Goal: Use online tool/utility: Utilize a website feature to perform a specific function

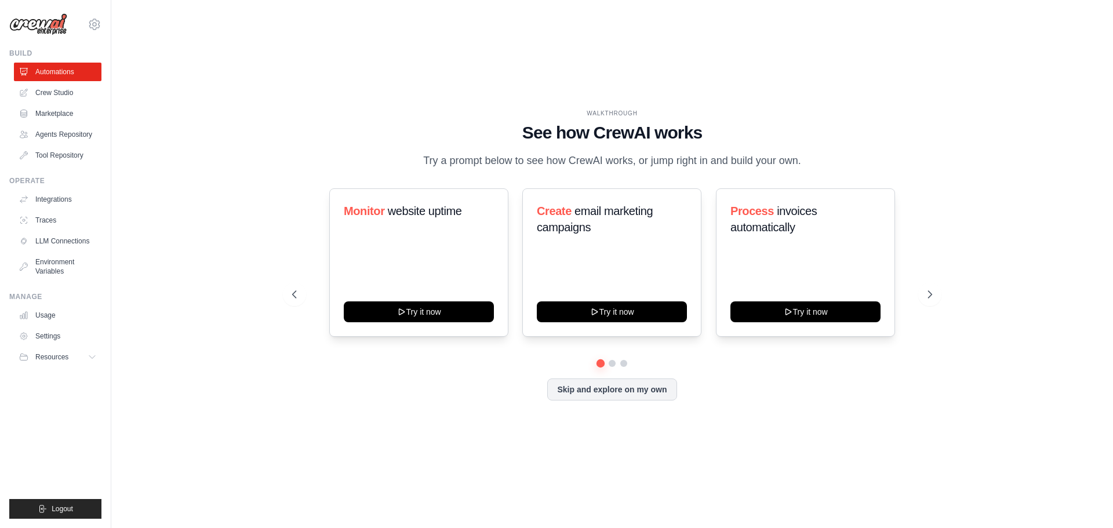
click at [635, 400] on button "Skip and explore on my own" at bounding box center [611, 389] width 129 height 22
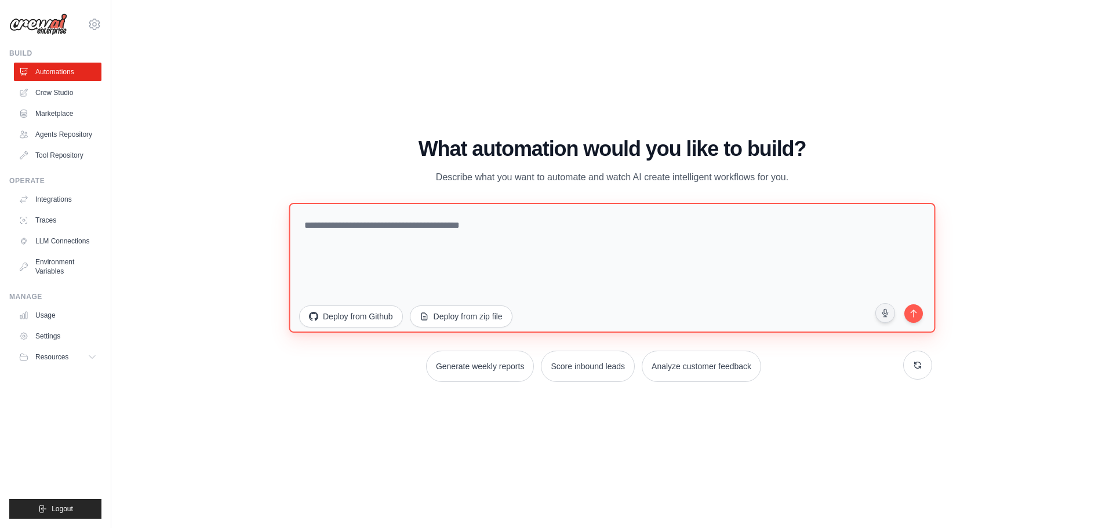
click at [430, 245] on textarea at bounding box center [612, 267] width 646 height 130
paste textarea "**********"
type textarea "**********"
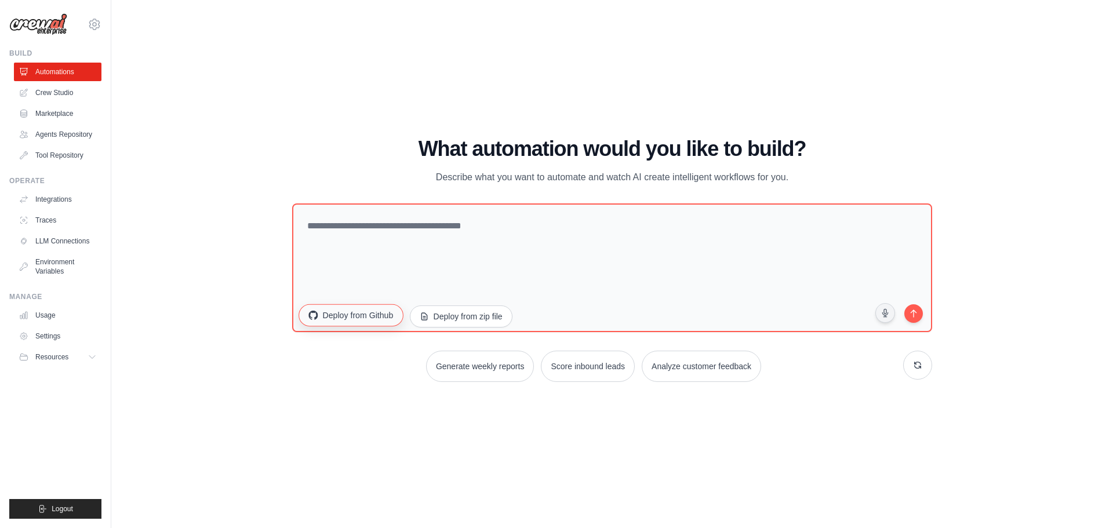
click at [341, 318] on button "Deploy from Github" at bounding box center [350, 315] width 104 height 22
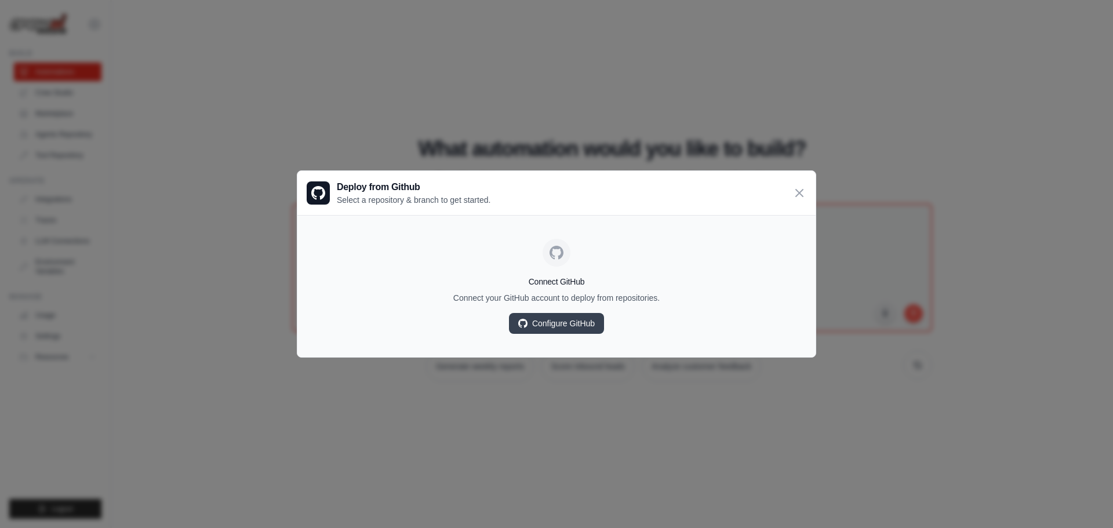
click at [239, 291] on div "Deploy from Github Select a repository & branch to get started. Connect GitHub …" at bounding box center [556, 264] width 1113 height 528
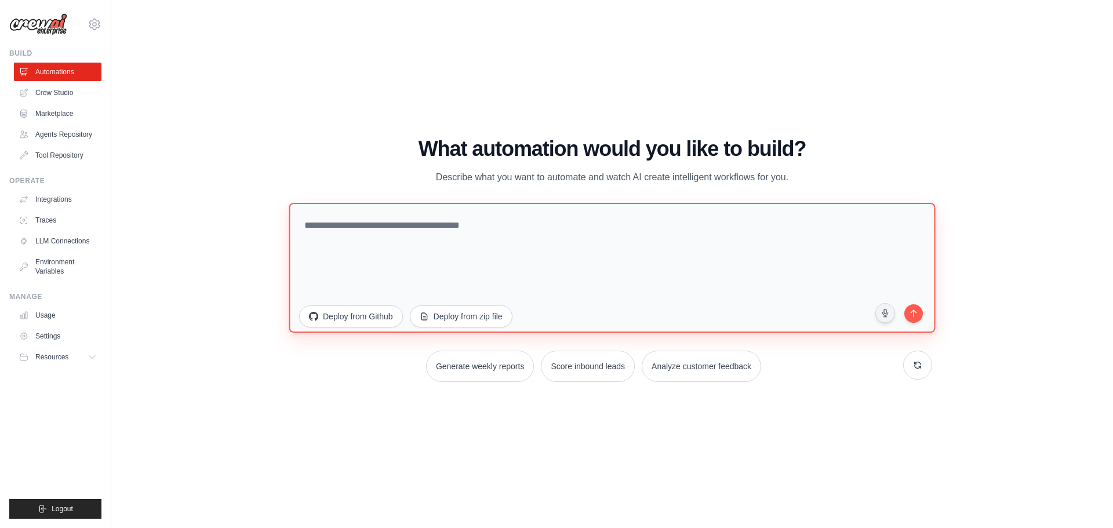
click at [512, 257] on textarea at bounding box center [612, 267] width 646 height 130
paste textarea "**********"
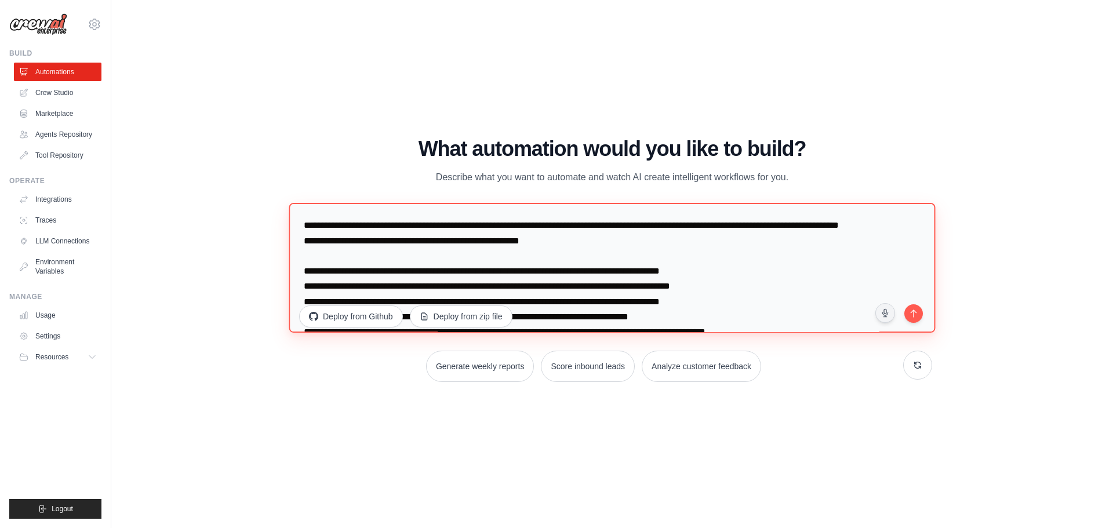
scroll to position [186, 0]
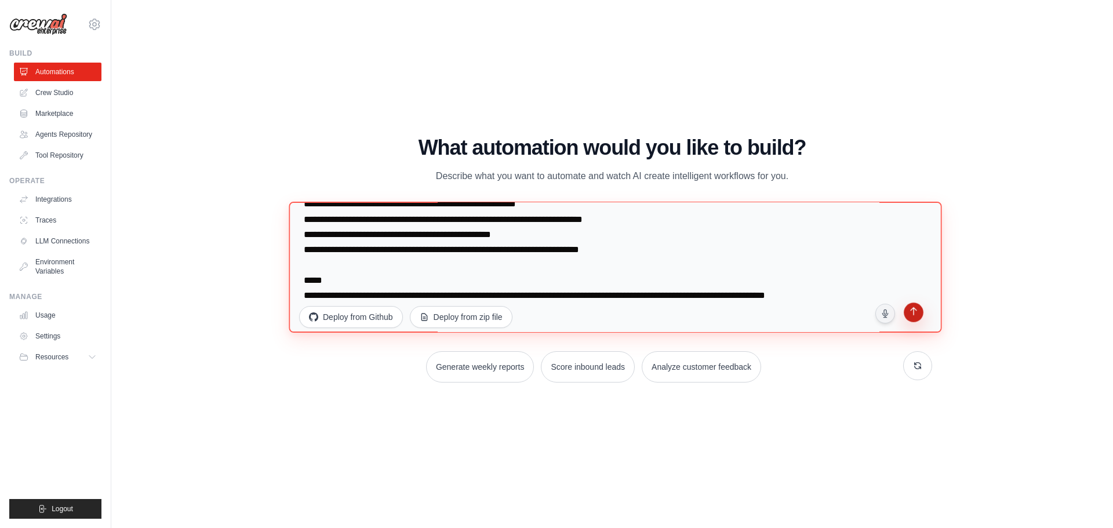
type textarea "**********"
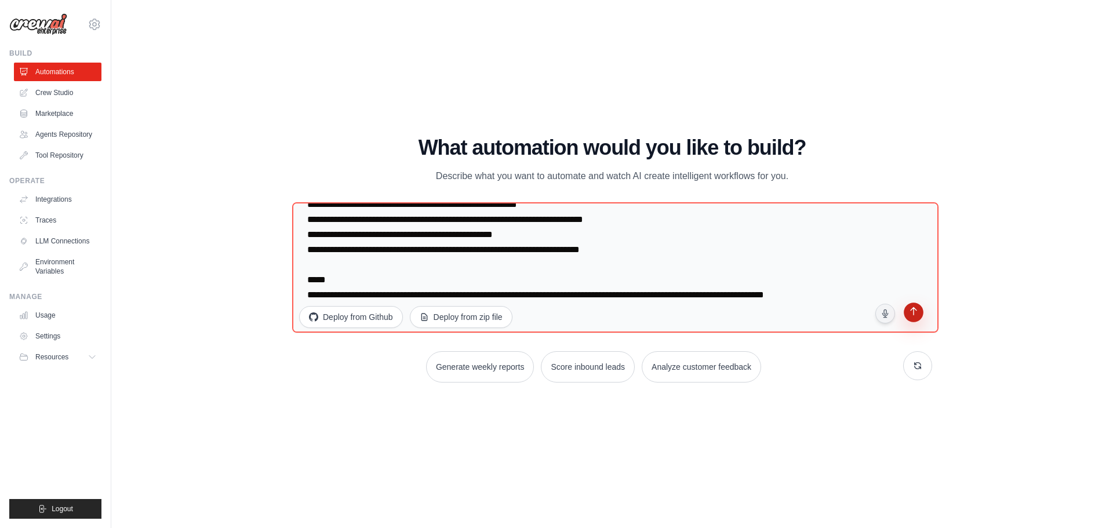
click at [919, 313] on button "submit" at bounding box center [913, 313] width 22 height 22
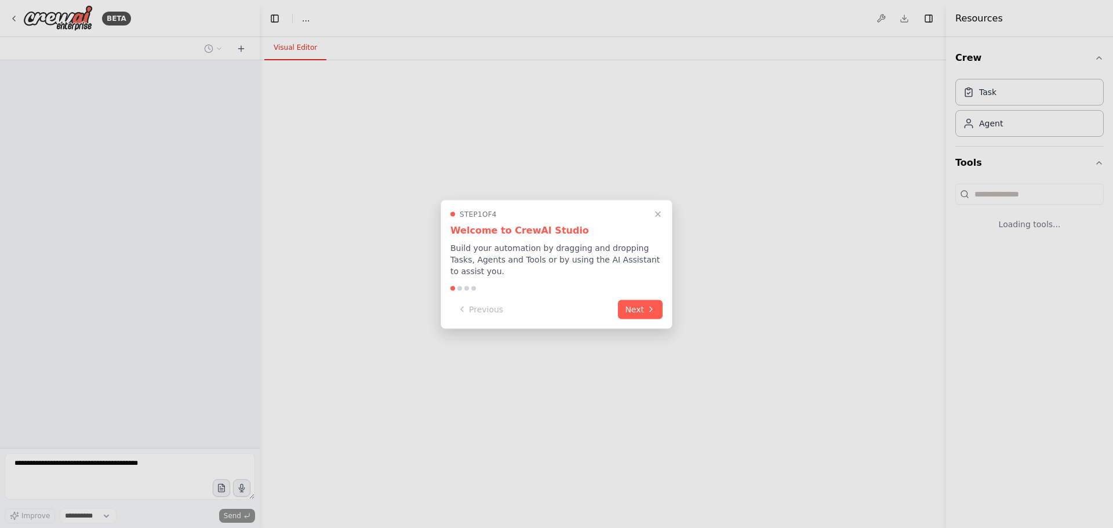
select select "****"
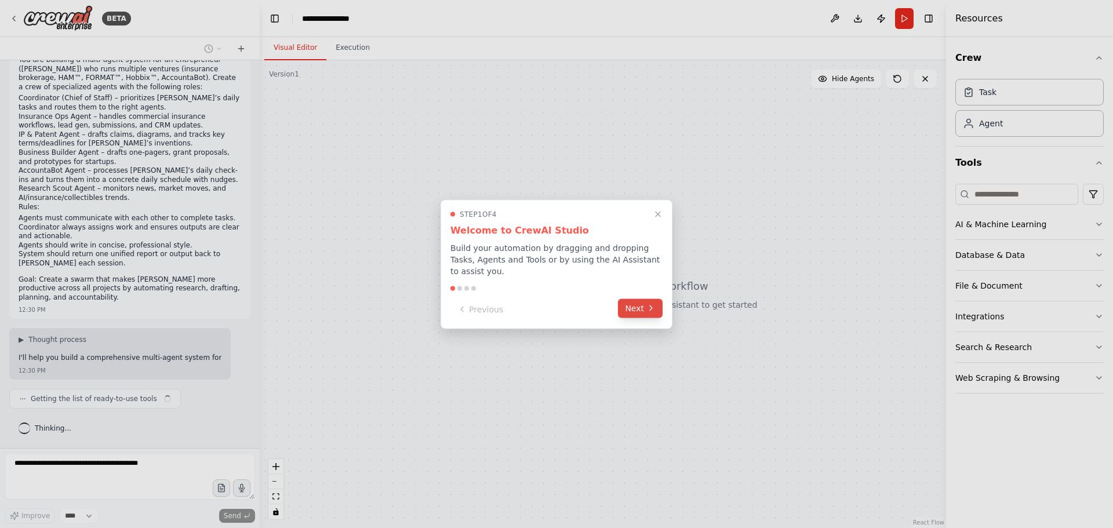
click at [642, 300] on button "Next" at bounding box center [640, 307] width 45 height 19
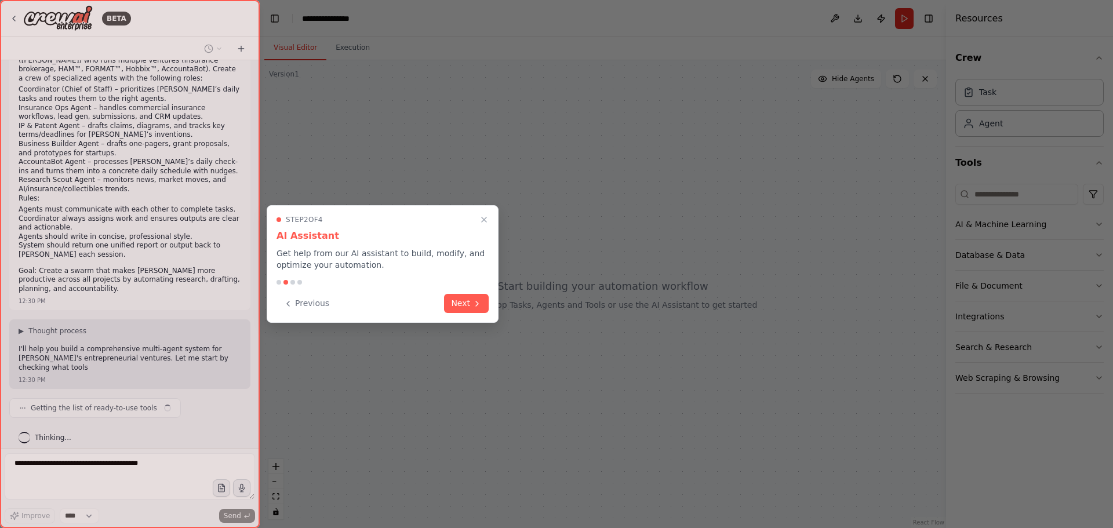
scroll to position [36, 0]
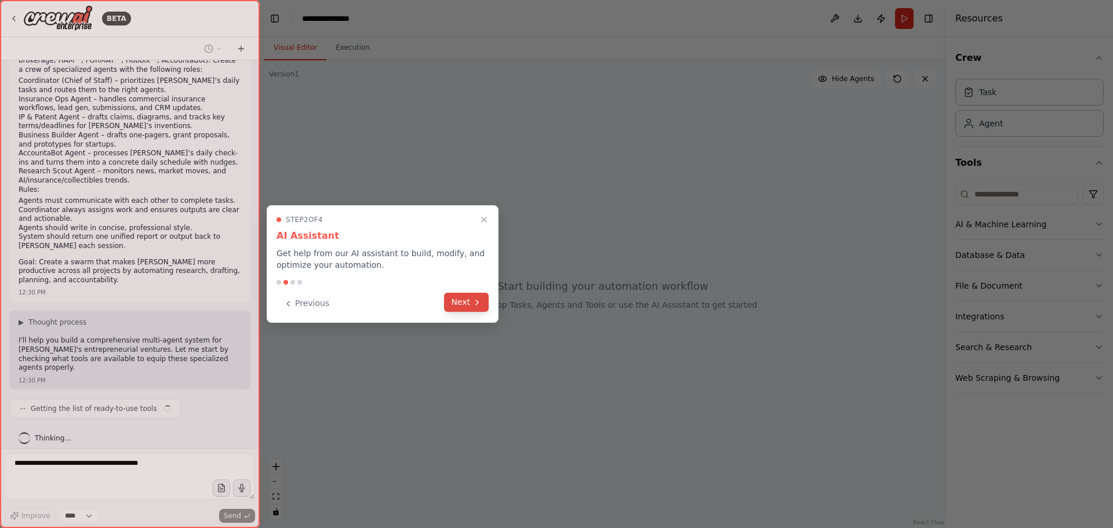
click at [471, 306] on button "Next" at bounding box center [466, 302] width 45 height 19
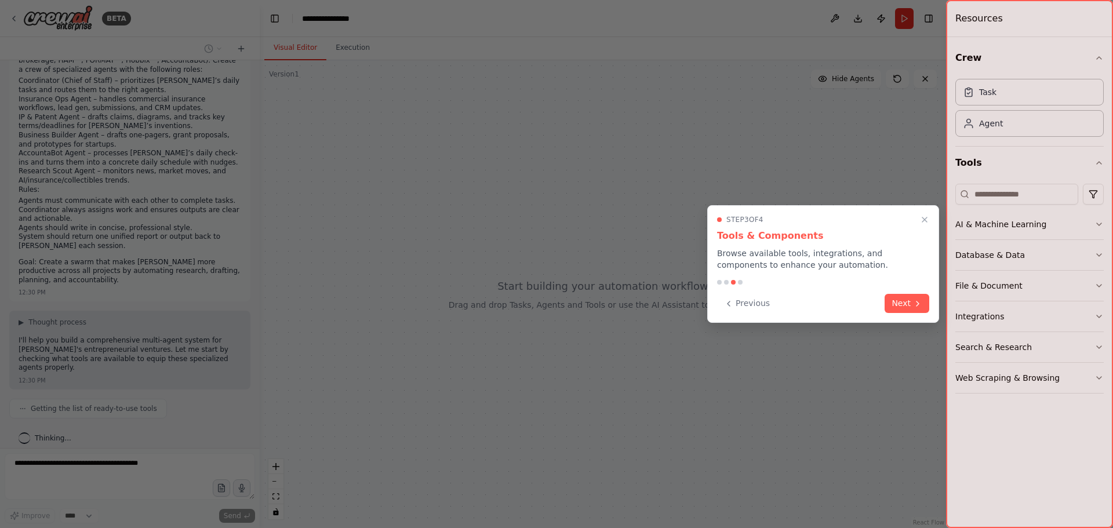
click at [936, 305] on div "Step 3 of 4 Tools & Components Browse available tools, integrations, and compon…" at bounding box center [823, 264] width 232 height 118
click at [898, 312] on div "Previous Next" at bounding box center [823, 303] width 212 height 19
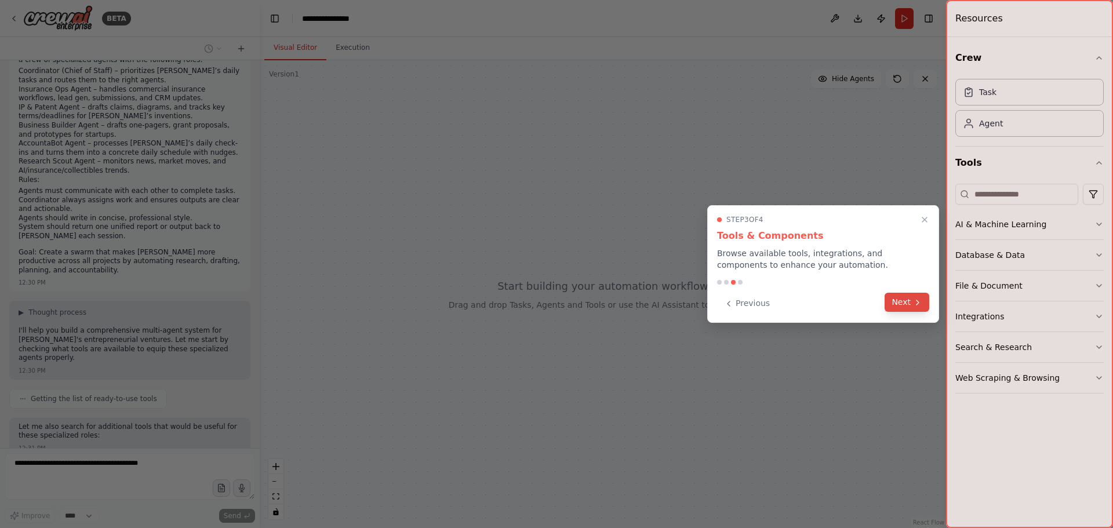
scroll to position [114, 0]
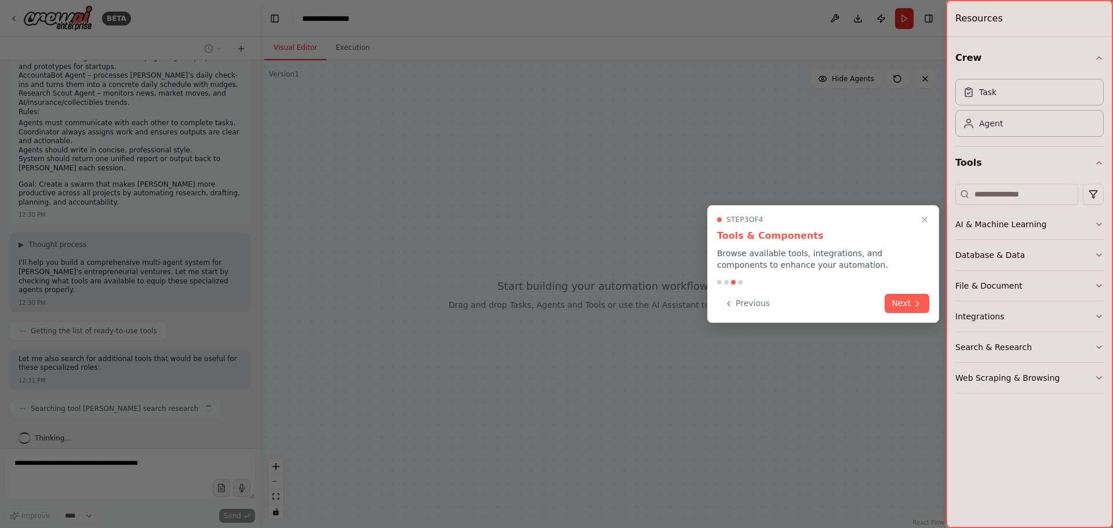
click at [899, 304] on button "Next" at bounding box center [906, 303] width 45 height 19
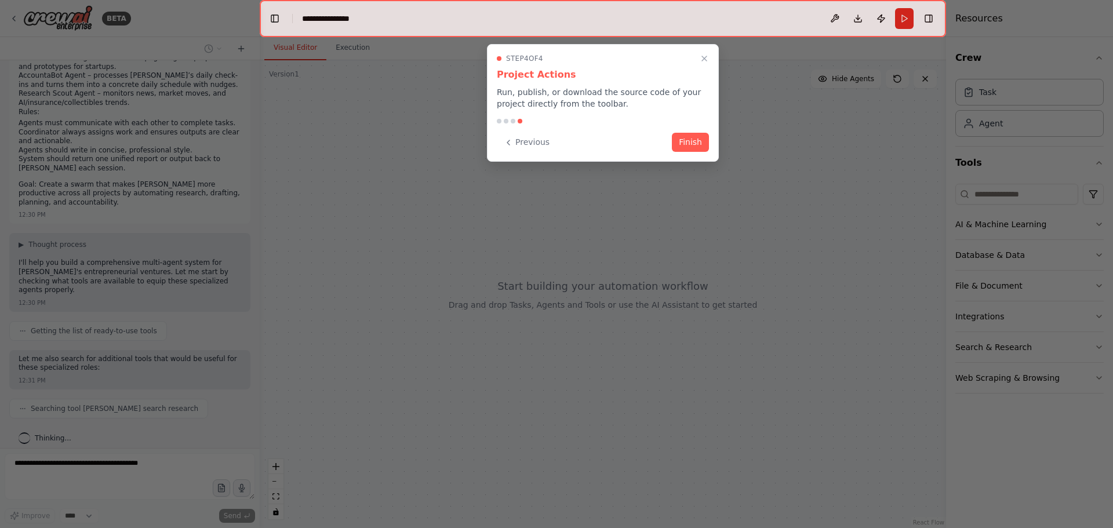
click at [663, 154] on div "Step 4 of 4 Project Actions Run, publish, or download the source code of your p…" at bounding box center [603, 103] width 232 height 118
click at [676, 148] on button "Finish" at bounding box center [690, 141] width 37 height 19
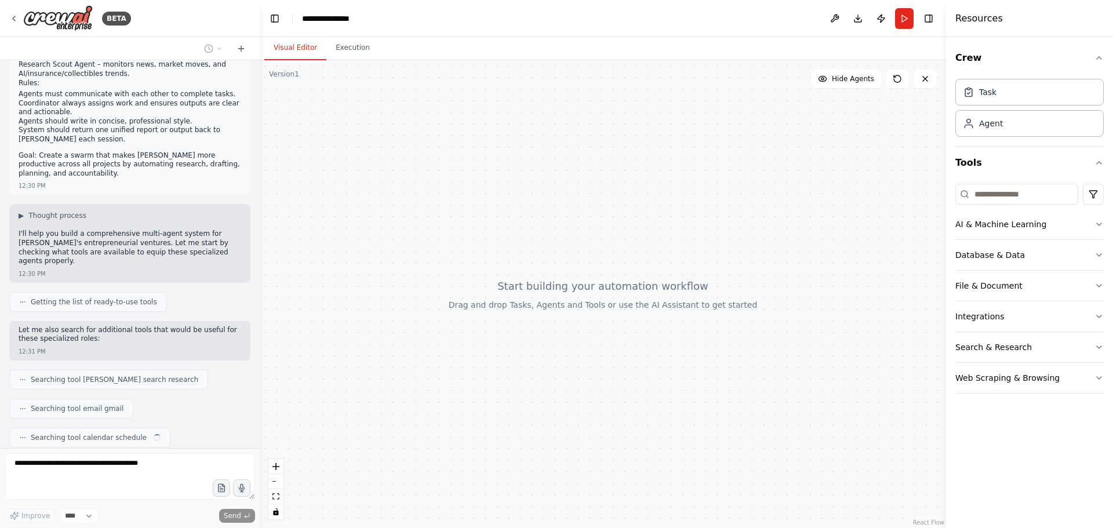
scroll to position [172, 0]
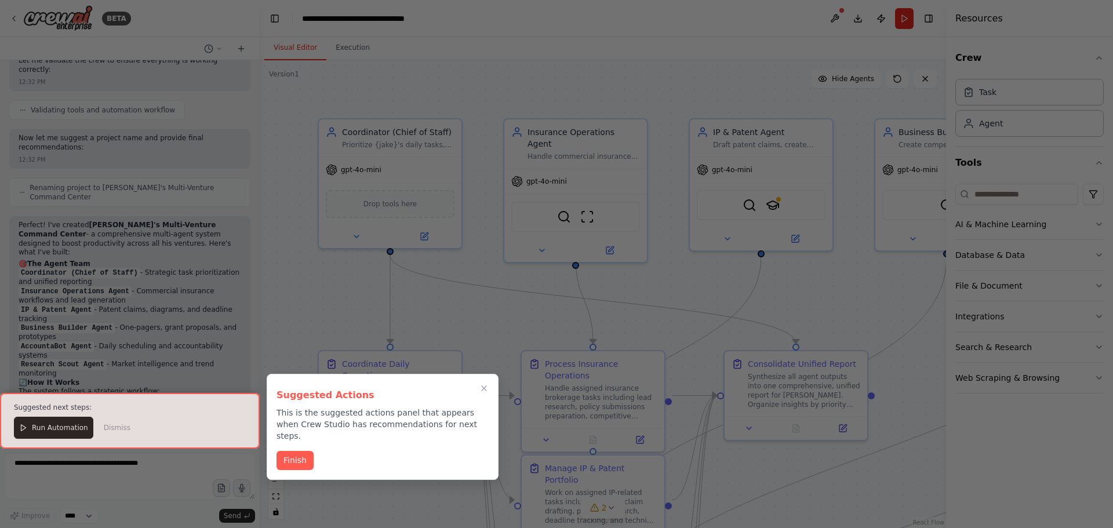
click at [309, 434] on div "Suggested Actions This is the suggested actions panel that appears when Crew St…" at bounding box center [383, 427] width 232 height 106
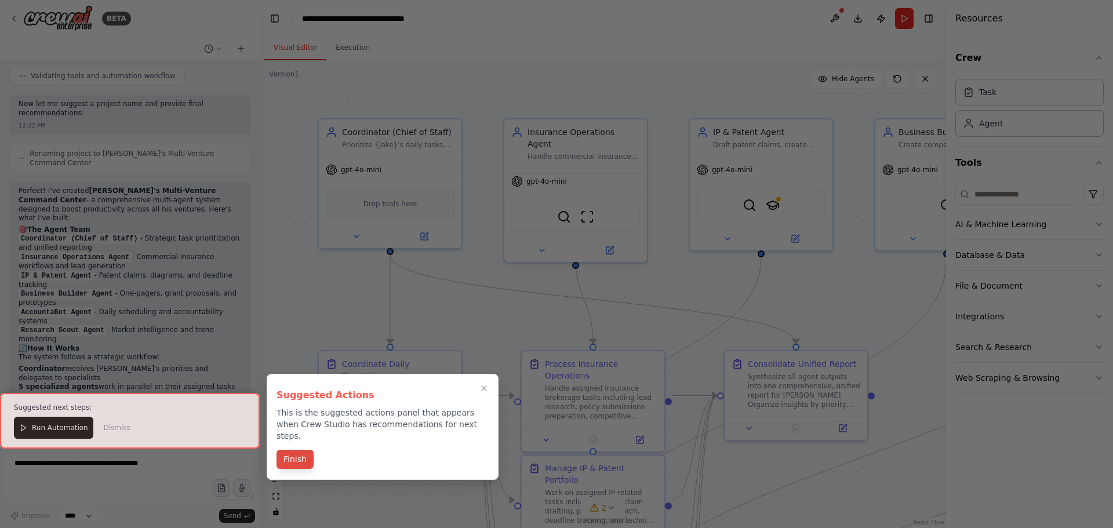
click at [302, 450] on button "Finish" at bounding box center [294, 459] width 37 height 19
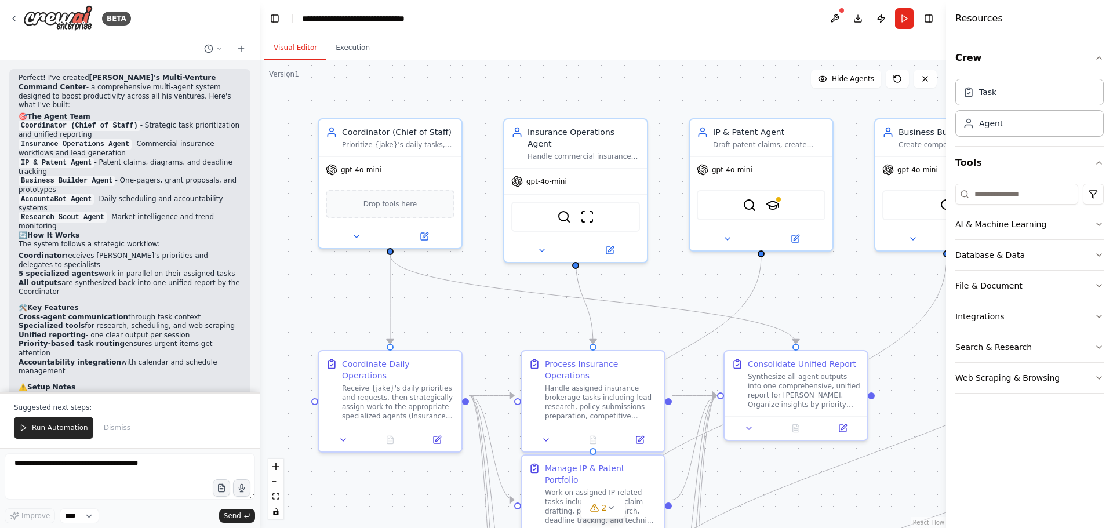
scroll to position [1274, 0]
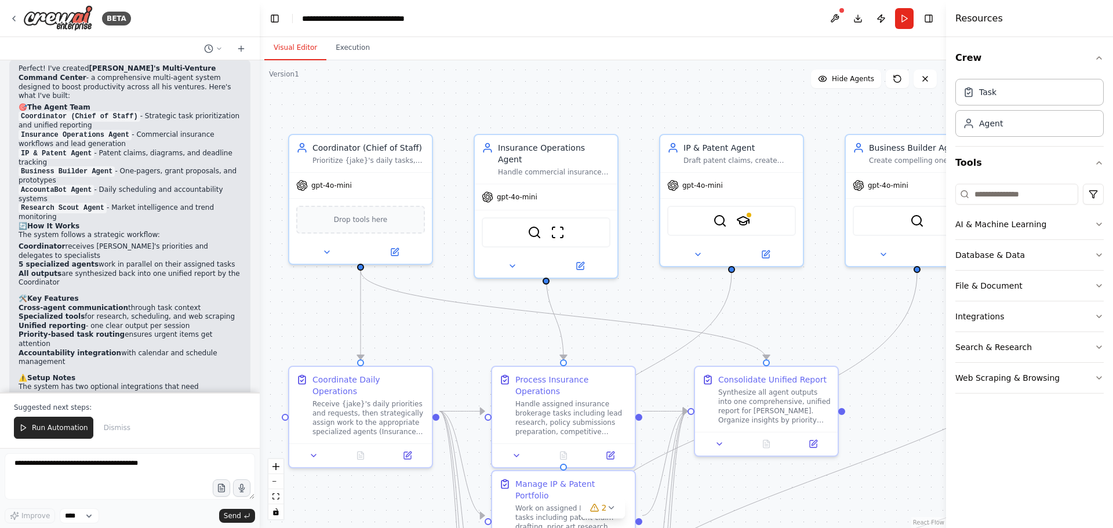
drag, startPoint x: 854, startPoint y: 270, endPoint x: 824, endPoint y: 286, distance: 33.4
click at [824, 286] on div ".deletable-edge-delete-btn { width: 20px; height: 20px; border: 0px solid #ffff…" at bounding box center [603, 294] width 686 height 468
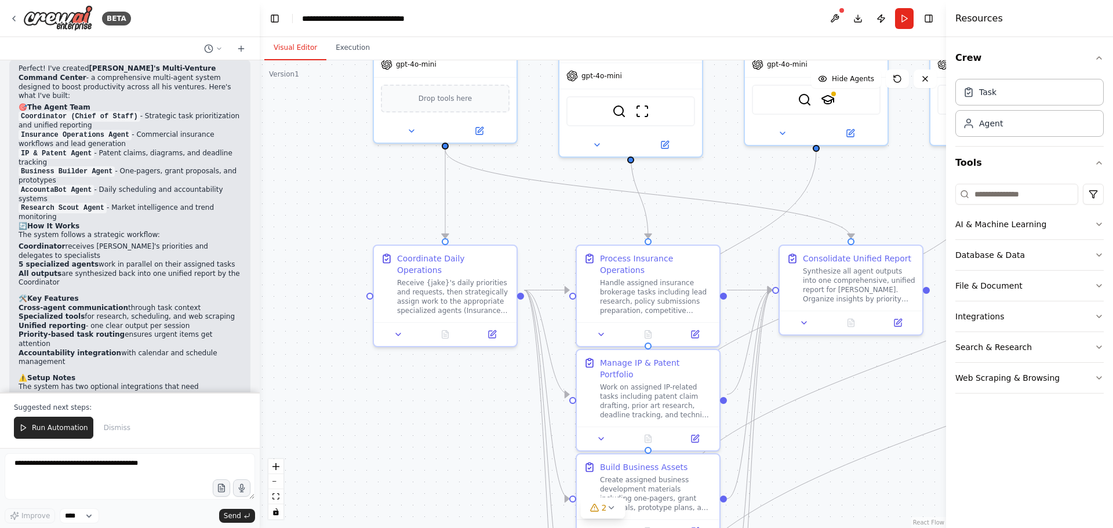
drag, startPoint x: 621, startPoint y: 301, endPoint x: 695, endPoint y: 152, distance: 166.1
click at [695, 152] on div ".deletable-edge-delete-btn { width: 20px; height: 20px; border: 0px solid #ffff…" at bounding box center [603, 294] width 686 height 468
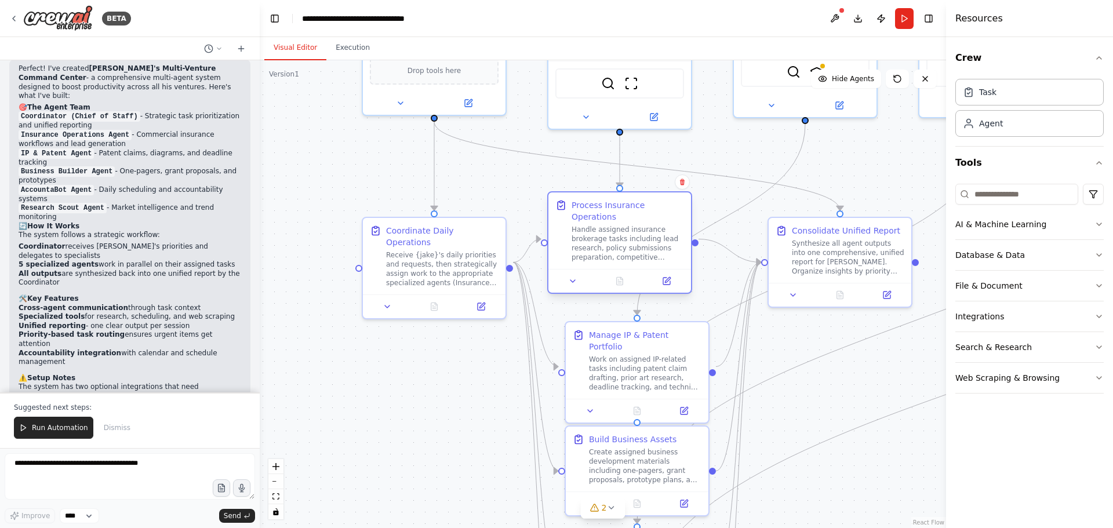
drag, startPoint x: 702, startPoint y: 262, endPoint x: 685, endPoint y: 236, distance: 31.0
click at [685, 236] on div "Process Insurance Operations Handle assigned insurance brokerage tasks includin…" at bounding box center [619, 230] width 143 height 76
drag, startPoint x: 653, startPoint y: 238, endPoint x: 672, endPoint y: 235, distance: 19.3
click at [672, 235] on div "Handle assigned insurance brokerage tasks including lead research, policy submi…" at bounding box center [651, 243] width 112 height 37
click at [347, 461] on div ".deletable-edge-delete-btn { width: 20px; height: 20px; border: 0px solid #ffff…" at bounding box center [603, 294] width 686 height 468
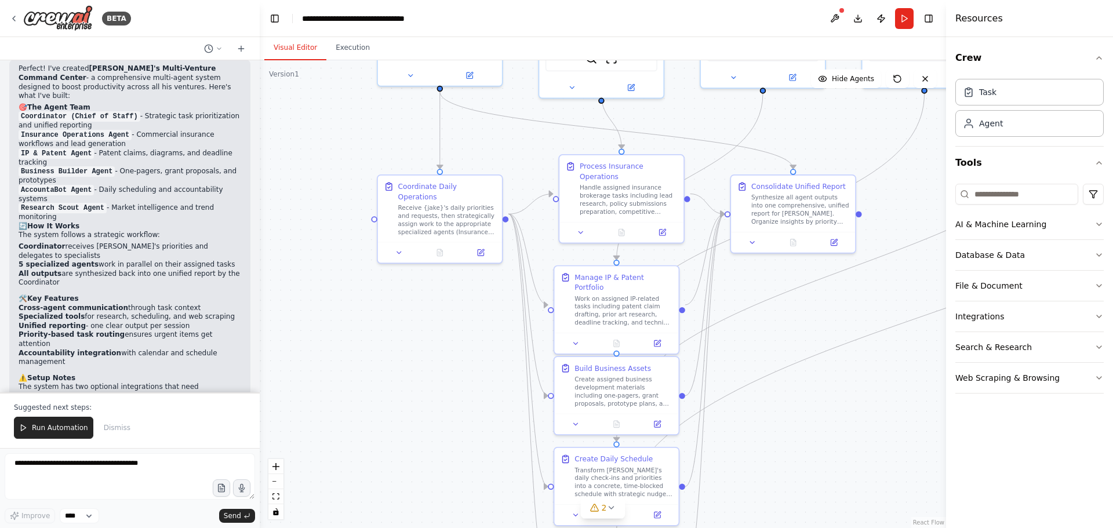
drag, startPoint x: 436, startPoint y: 411, endPoint x: 442, endPoint y: 299, distance: 112.0
click at [442, 292] on div ".deletable-edge-delete-btn { width: 20px; height: 20px; border: 0px solid #ffff…" at bounding box center [603, 294] width 686 height 468
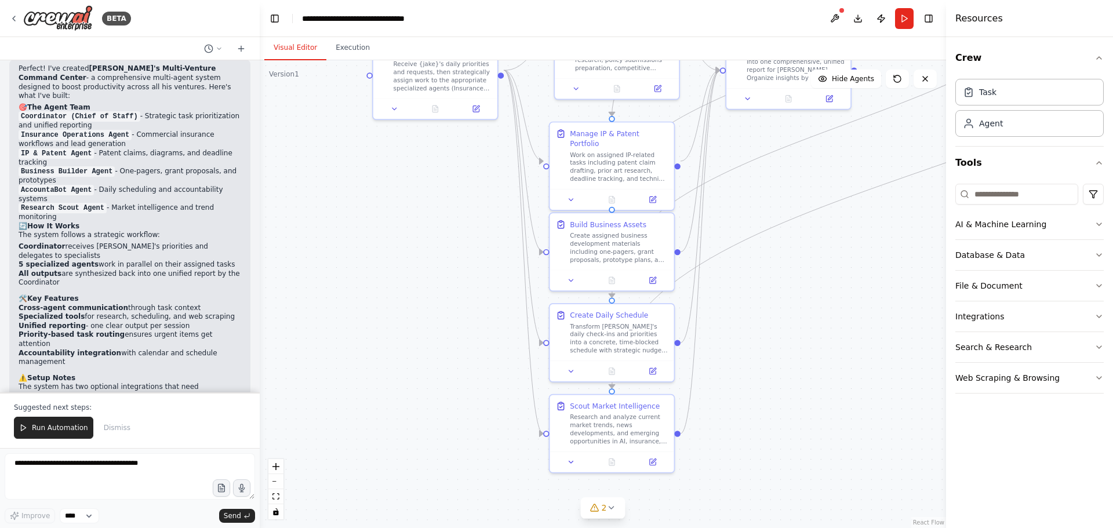
drag, startPoint x: 449, startPoint y: 396, endPoint x: 443, endPoint y: 307, distance: 88.9
click at [443, 307] on div ".deletable-edge-delete-btn { width: 20px; height: 20px; border: 0px solid #ffff…" at bounding box center [603, 294] width 686 height 468
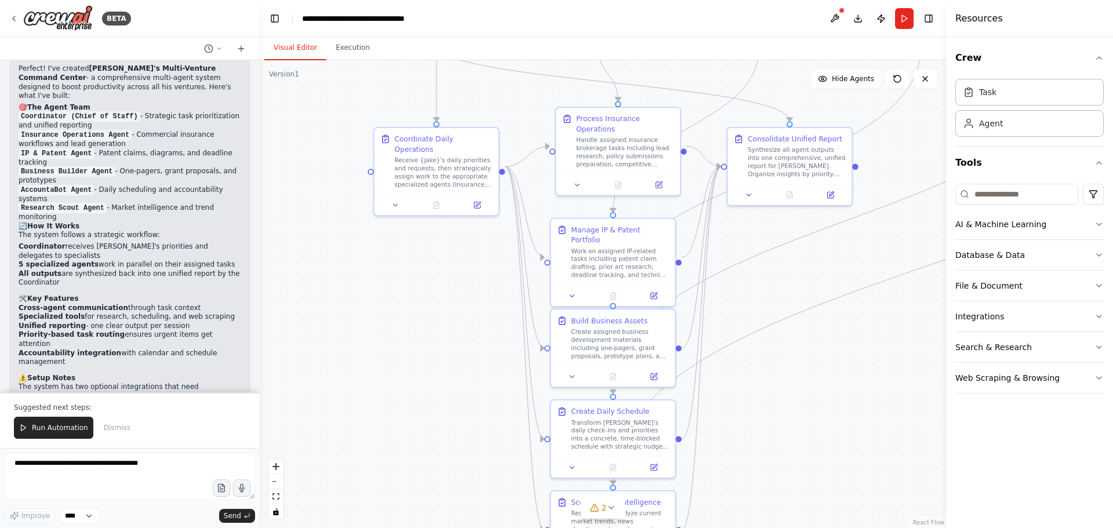
drag, startPoint x: 450, startPoint y: 358, endPoint x: 440, endPoint y: 498, distance: 140.0
click at [440, 498] on div ".deletable-edge-delete-btn { width: 20px; height: 20px; border: 0px solid #ffff…" at bounding box center [603, 294] width 686 height 468
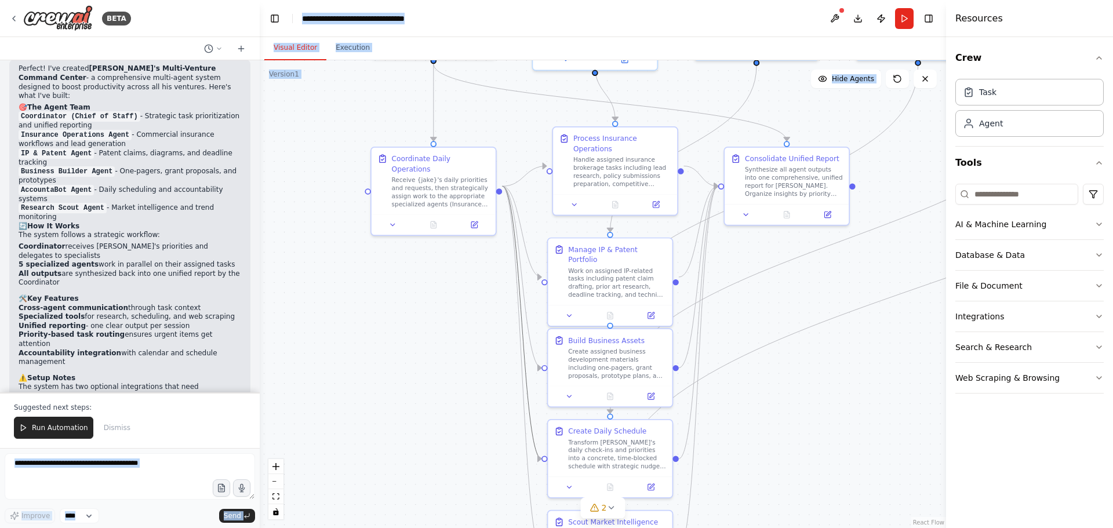
drag, startPoint x: 513, startPoint y: 413, endPoint x: 173, endPoint y: 438, distance: 341.0
click at [173, 438] on div "BETA You are building a multi-agent system for an entrepreneur (Jake) who runs …" at bounding box center [556, 264] width 1113 height 528
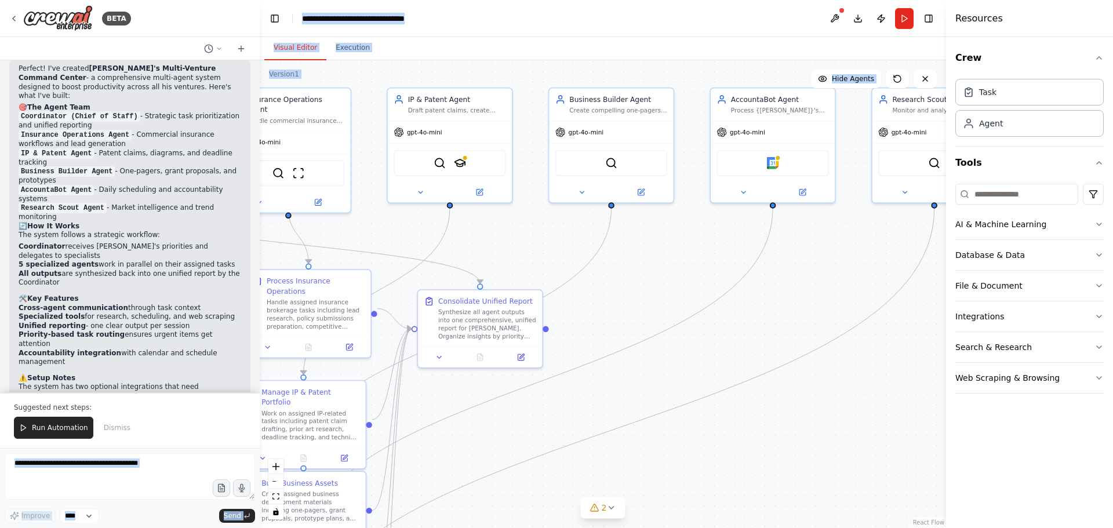
drag, startPoint x: 819, startPoint y: 338, endPoint x: 536, endPoint y: 477, distance: 315.4
click at [536, 477] on div ".deletable-edge-delete-btn { width: 20px; height: 20px; border: 0px solid #ffff…" at bounding box center [603, 294] width 686 height 468
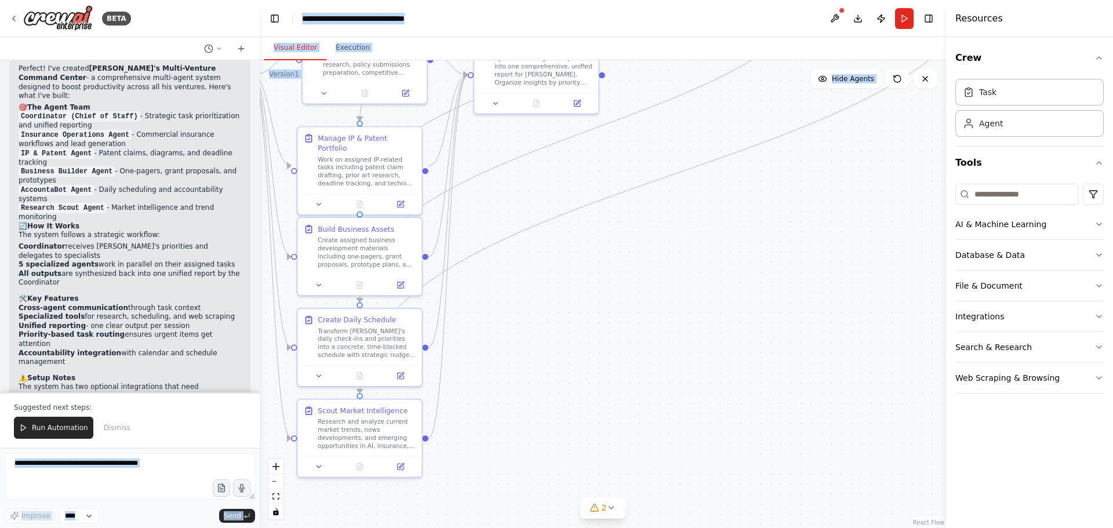
drag, startPoint x: 639, startPoint y: 474, endPoint x: 684, endPoint y: 225, distance: 253.1
click at [683, 220] on div ".deletable-edge-delete-btn { width: 20px; height: 20px; border: 0px solid #ffff…" at bounding box center [603, 294] width 686 height 468
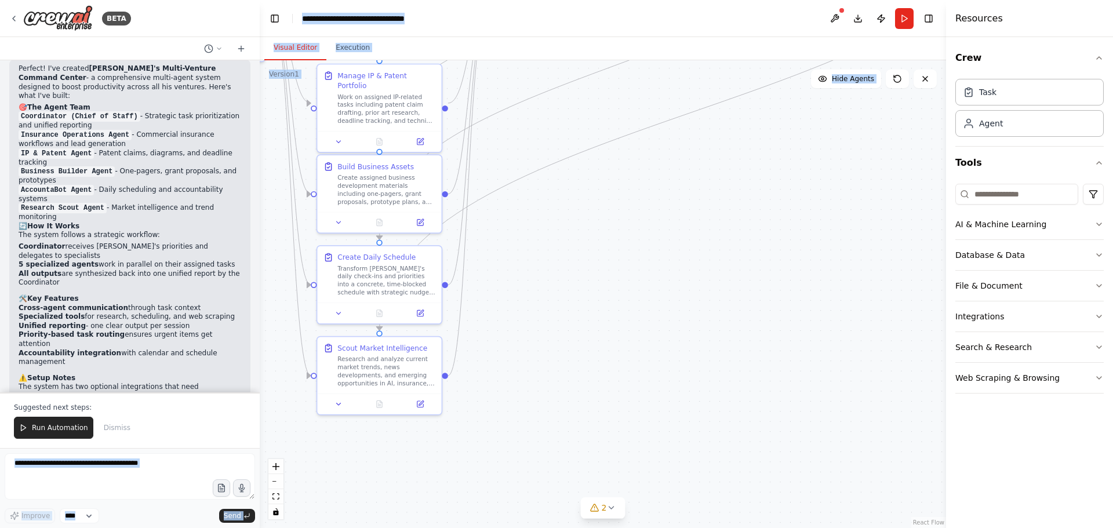
drag, startPoint x: 605, startPoint y: 380, endPoint x: 625, endPoint y: 527, distance: 148.6
click at [625, 318] on div ".deletable-edge-delete-btn { width: 20px; height: 20px; border: 0px solid #ffff…" at bounding box center [603, 294] width 686 height 468
click at [607, 505] on icon at bounding box center [610, 507] width 9 height 9
click at [745, 462] on button at bounding box center [755, 455] width 20 height 14
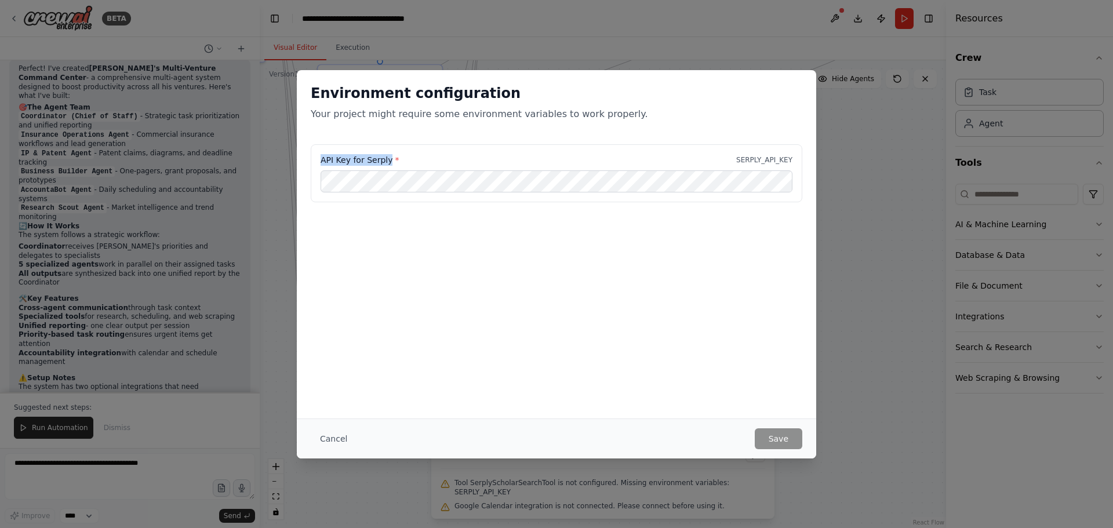
drag, startPoint x: 385, startPoint y: 154, endPoint x: 316, endPoint y: 155, distance: 68.4
click at [316, 155] on div "API Key for Serply * SERPLY_API_KEY" at bounding box center [556, 173] width 491 height 58
click at [783, 436] on button "Save" at bounding box center [778, 438] width 48 height 21
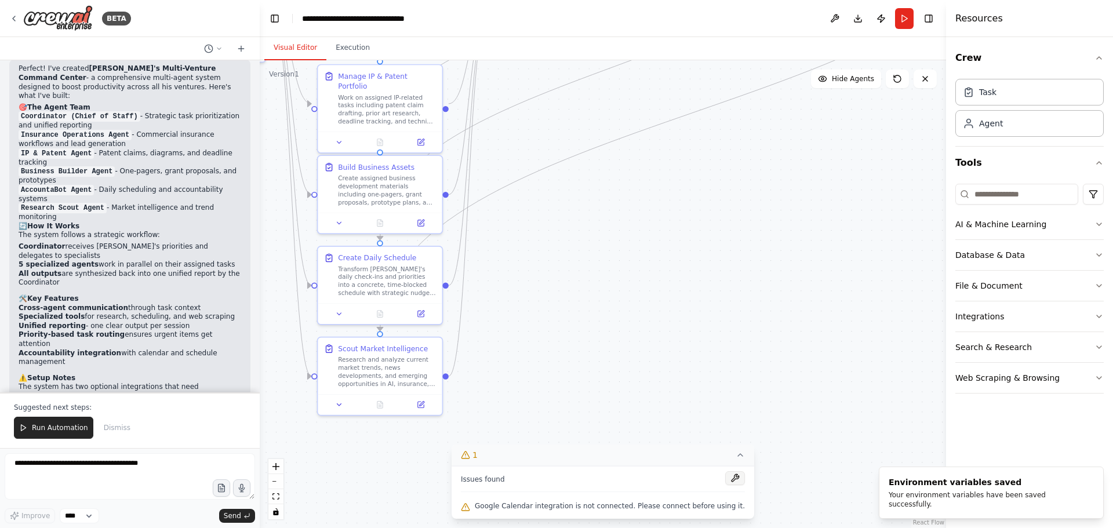
click at [725, 477] on button at bounding box center [735, 478] width 20 height 14
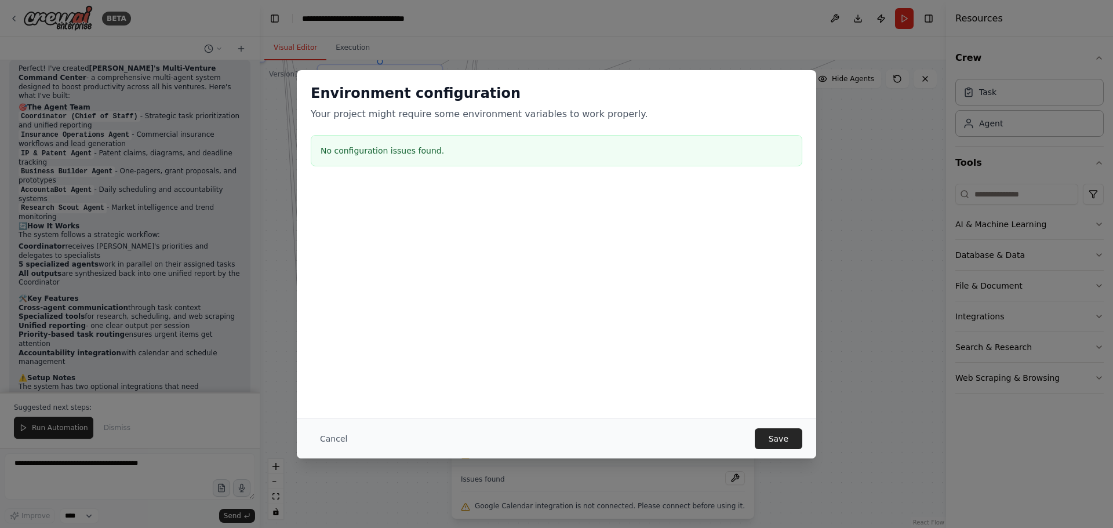
click at [792, 449] on div "Cancel Save" at bounding box center [556, 438] width 519 height 40
click at [782, 441] on button "Save" at bounding box center [778, 438] width 48 height 21
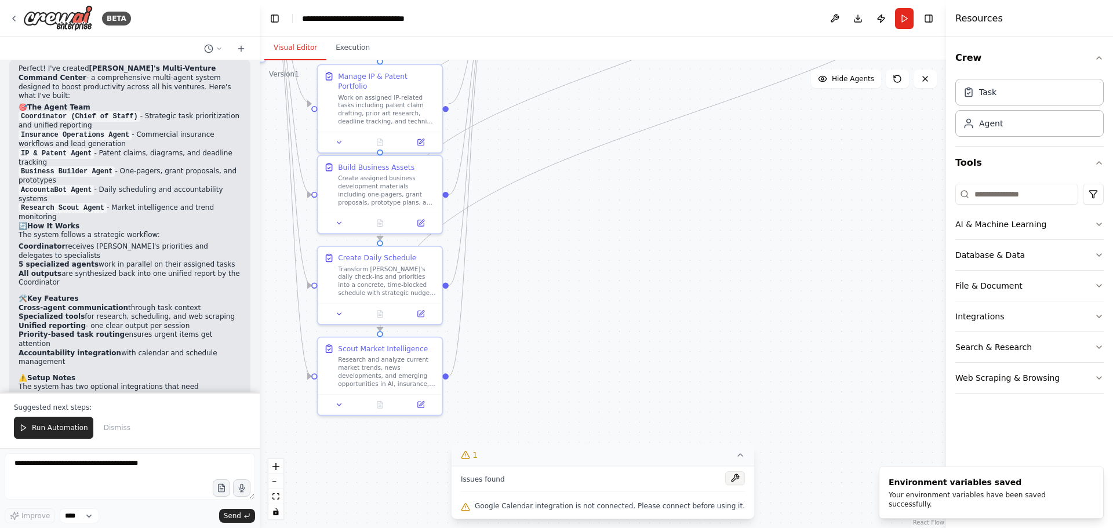
click at [725, 475] on button at bounding box center [735, 478] width 20 height 14
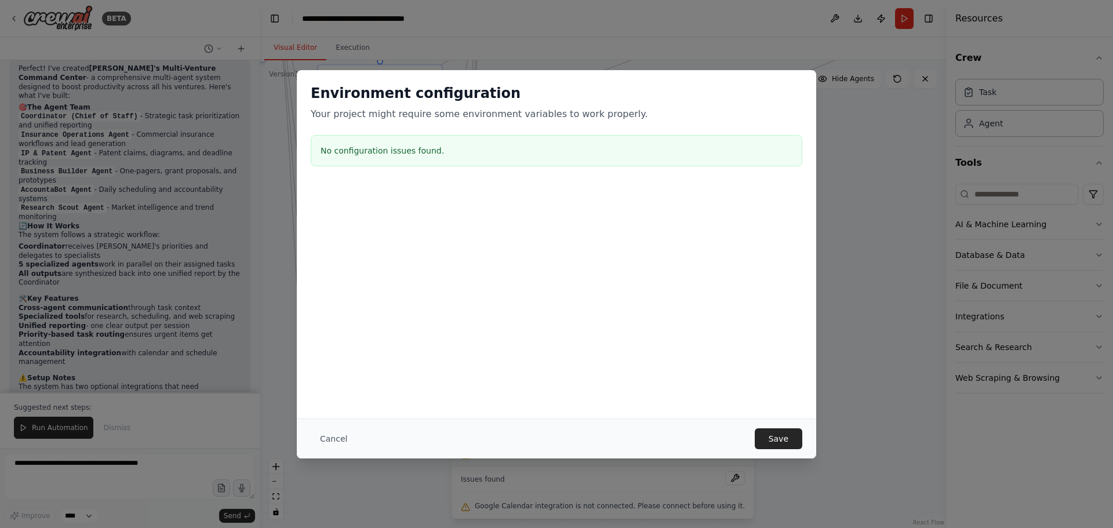
click at [545, 117] on p "Your project might require some environment variables to work properly." at bounding box center [556, 114] width 491 height 14
click at [767, 435] on button "Save" at bounding box center [778, 438] width 48 height 21
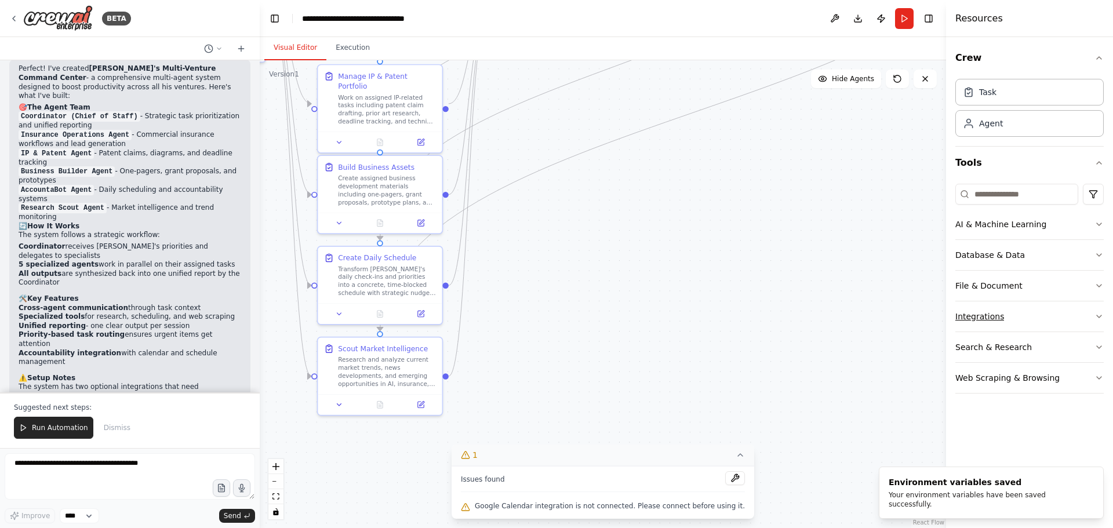
click at [980, 316] on div "Integrations" at bounding box center [979, 317] width 49 height 12
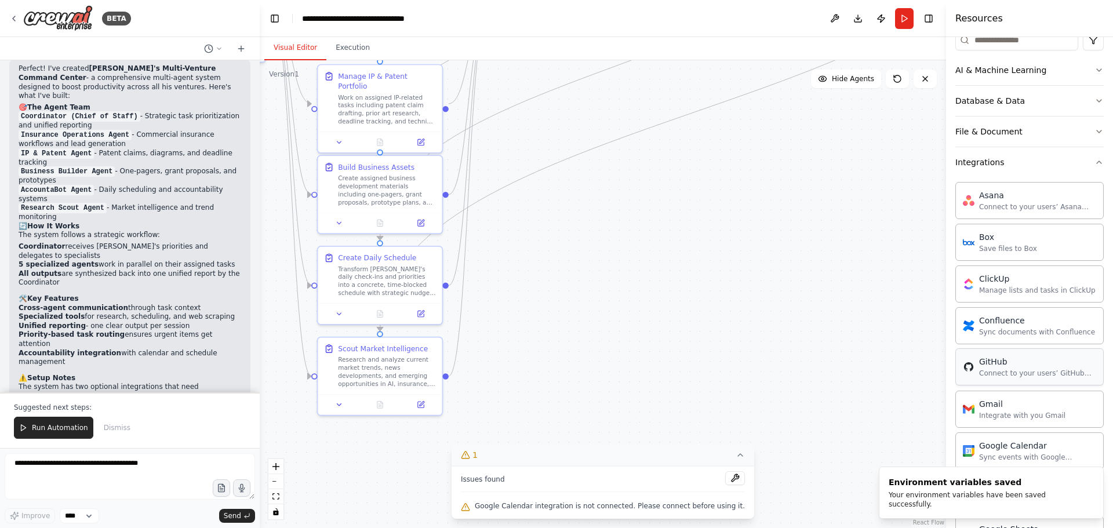
scroll to position [174, 0]
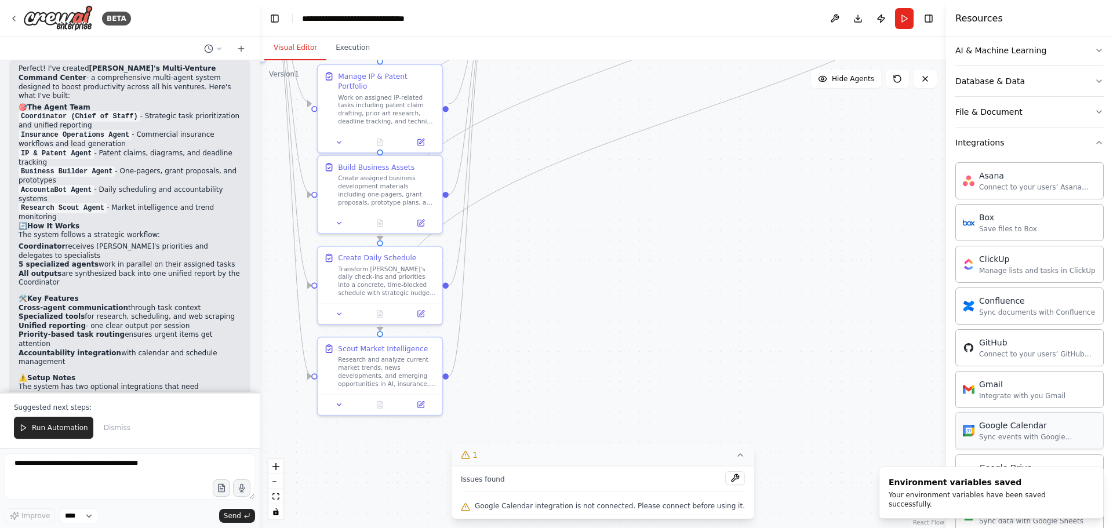
click at [1020, 436] on div "Sync events with Google Calendar" at bounding box center [1037, 436] width 117 height 9
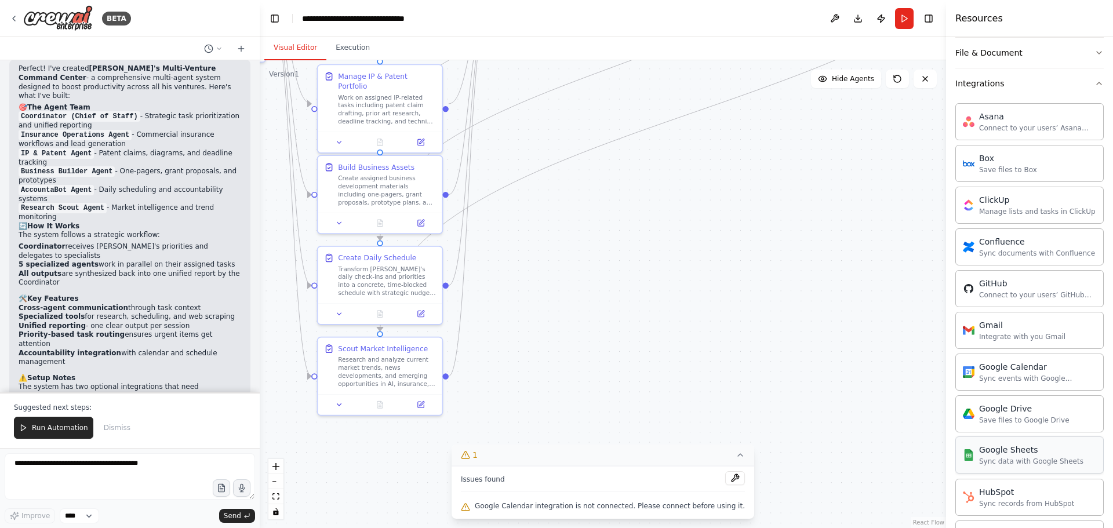
scroll to position [290, 0]
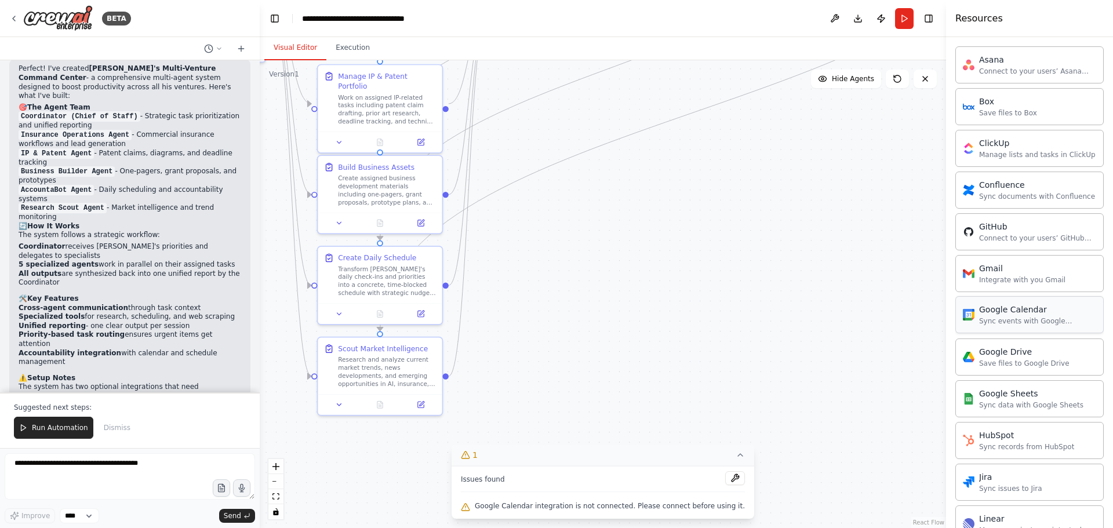
click at [995, 315] on div "Google Calendar Sync events with Google Calendar" at bounding box center [1037, 315] width 117 height 22
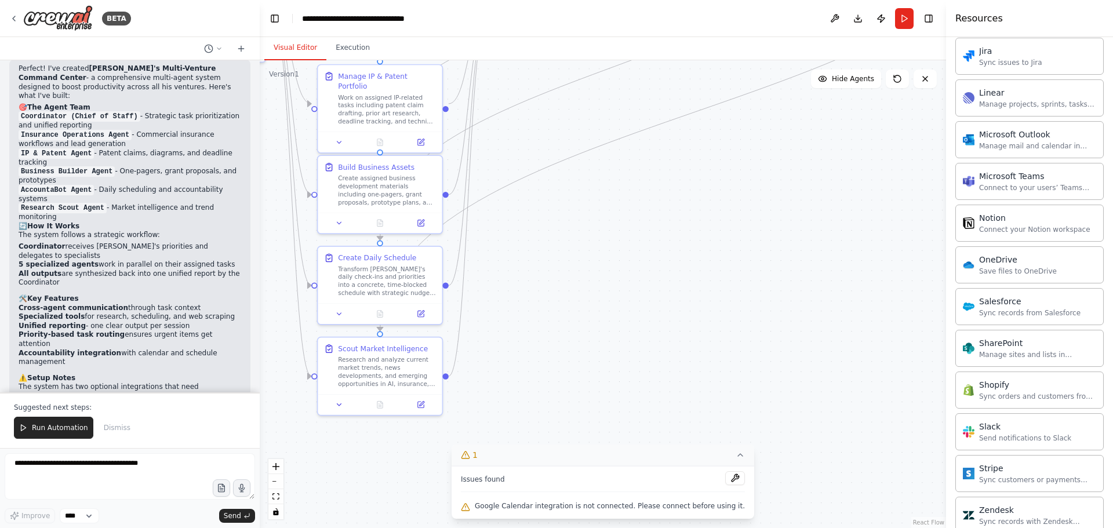
scroll to position [637, 0]
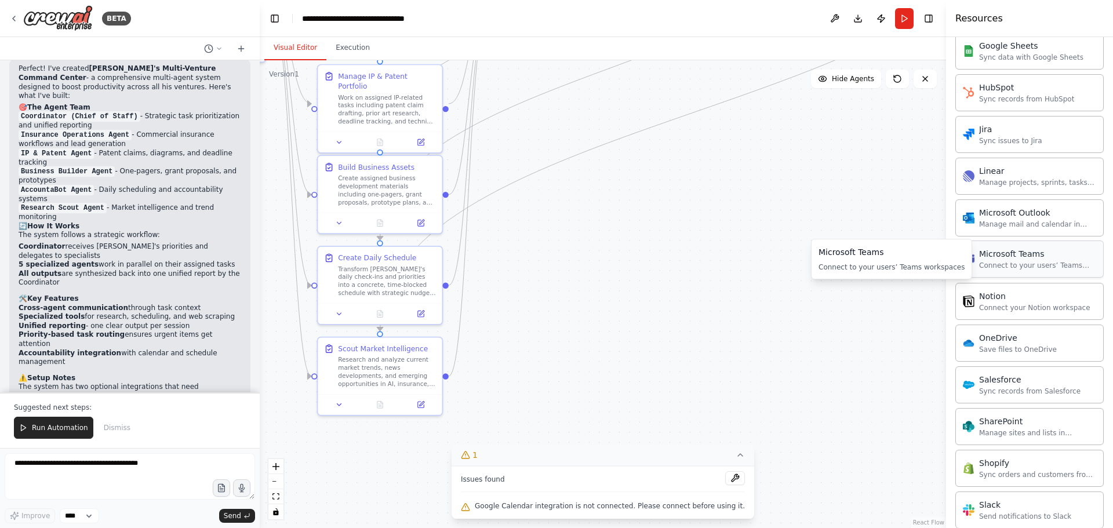
click at [1018, 254] on div "Microsoft Teams" at bounding box center [1037, 254] width 117 height 12
drag, startPoint x: 1020, startPoint y: 255, endPoint x: 1007, endPoint y: 267, distance: 17.7
click at [1007, 267] on div "Connect to your users’ Teams workspaces" at bounding box center [1037, 265] width 117 height 9
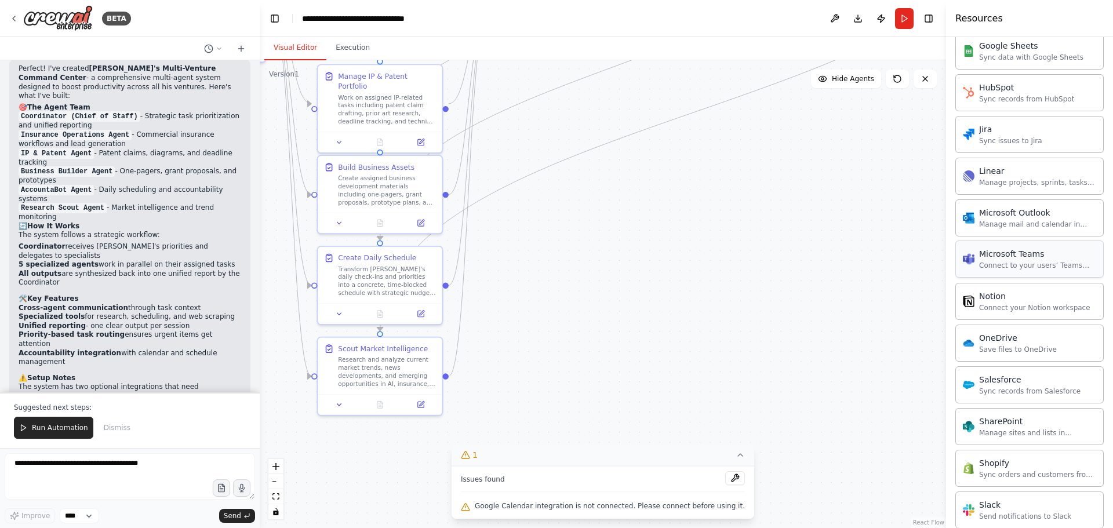
click at [1007, 267] on div "Connect to your users’ Teams workspaces" at bounding box center [1037, 265] width 117 height 9
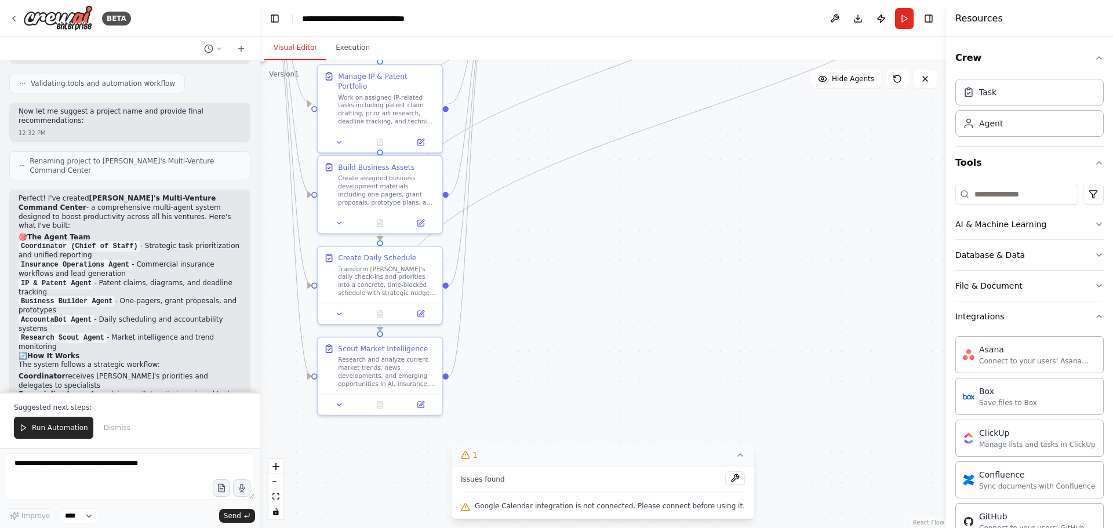
scroll to position [1274, 0]
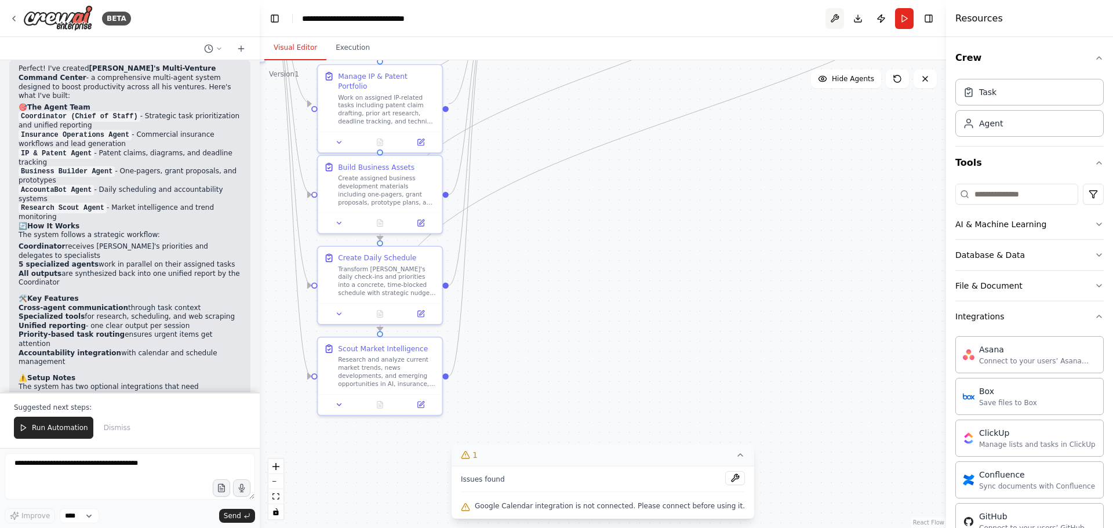
click at [834, 20] on button at bounding box center [834, 18] width 19 height 21
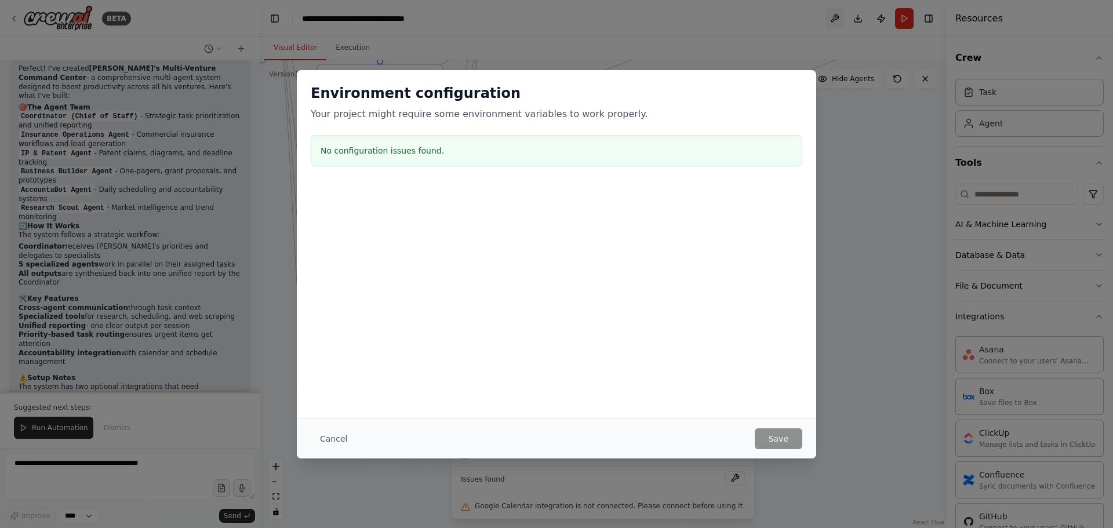
click at [834, 20] on div "Environment configuration Your project might require some environment variables…" at bounding box center [556, 264] width 1113 height 528
click at [339, 444] on button "Cancel" at bounding box center [334, 438] width 46 height 21
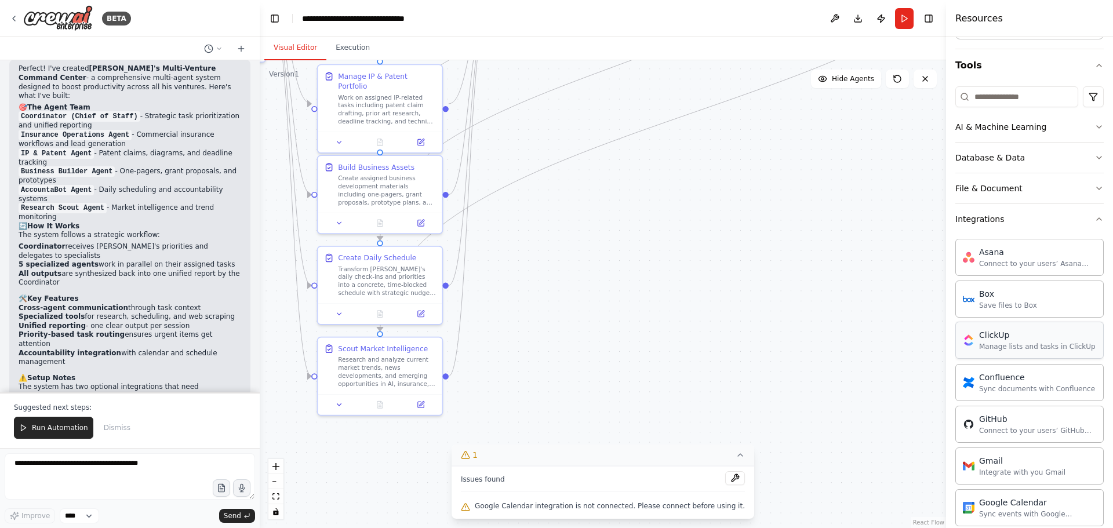
scroll to position [116, 0]
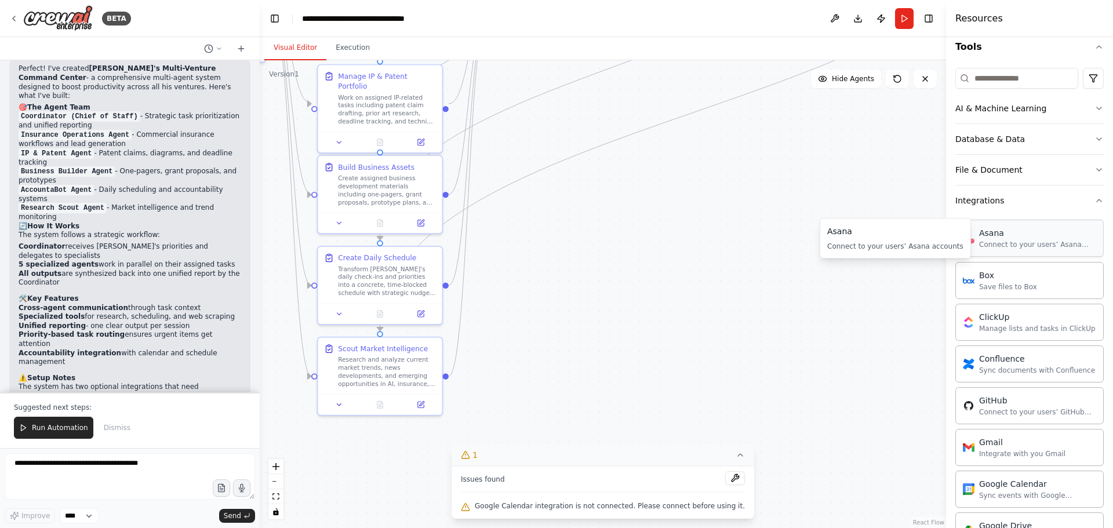
click at [990, 246] on div "Connect to your users’ Asana accounts" at bounding box center [1037, 244] width 117 height 9
click at [990, 280] on div "Box Save files to Box" at bounding box center [1008, 280] width 58 height 22
click at [76, 461] on textarea at bounding box center [130, 476] width 250 height 46
type textarea "**********"
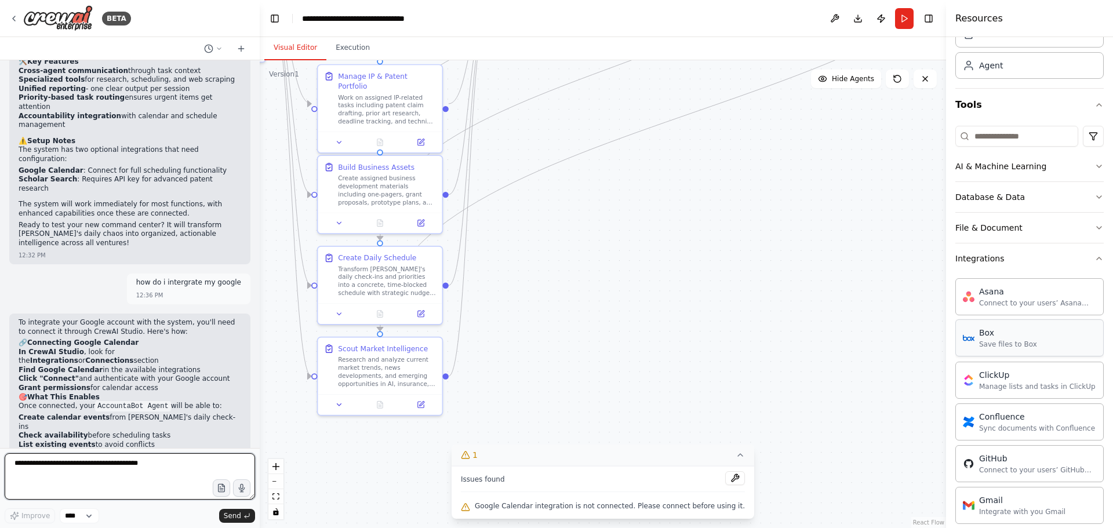
scroll to position [290, 0]
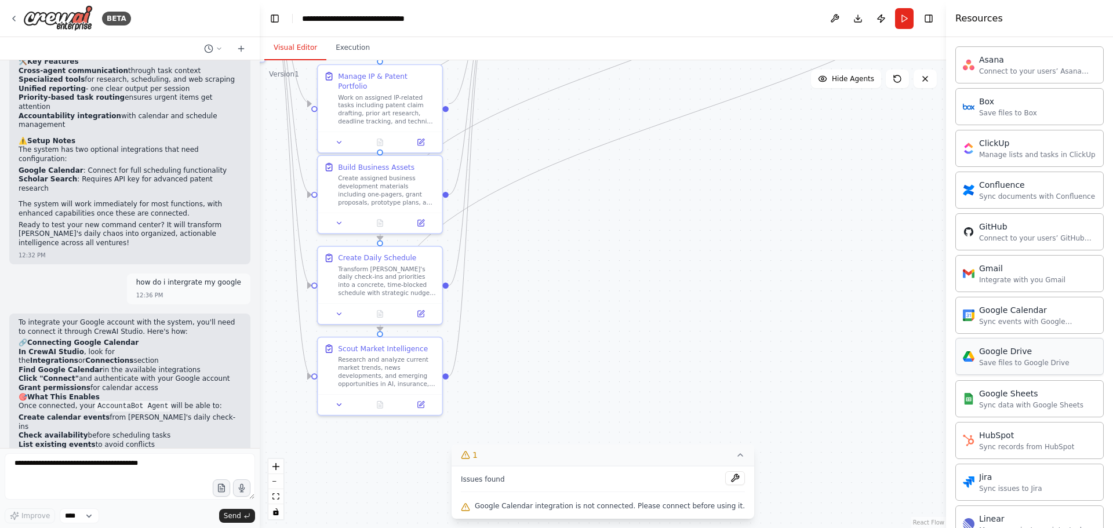
click at [1005, 363] on div "Save files to Google Drive" at bounding box center [1024, 362] width 90 height 9
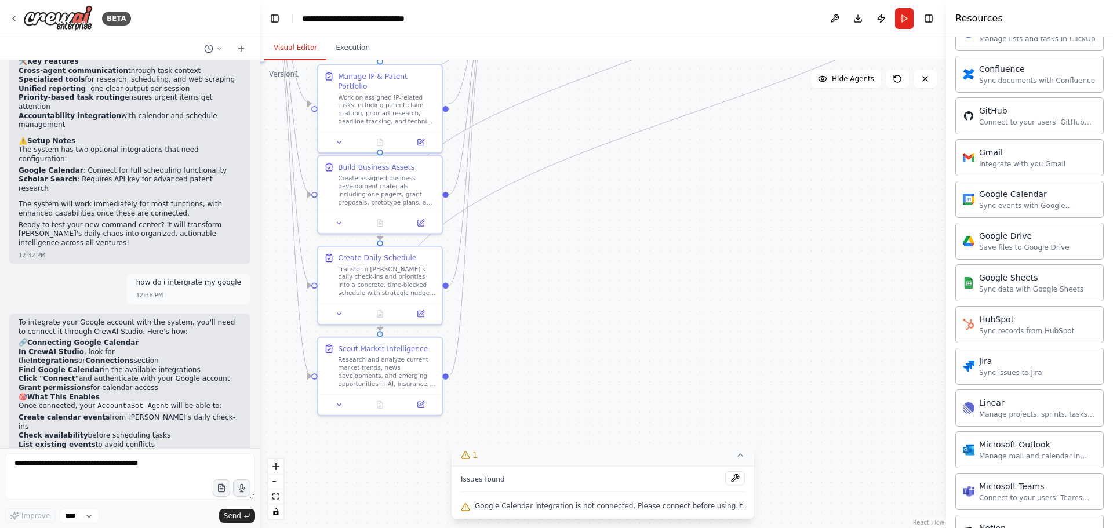
scroll to position [0, 0]
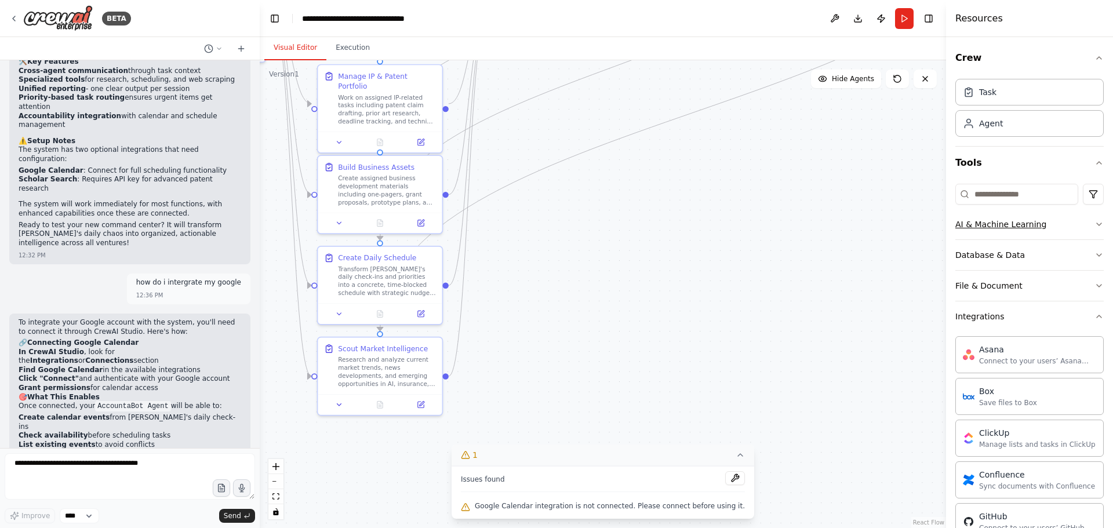
click at [998, 223] on div "AI & Machine Learning" at bounding box center [1000, 224] width 91 height 12
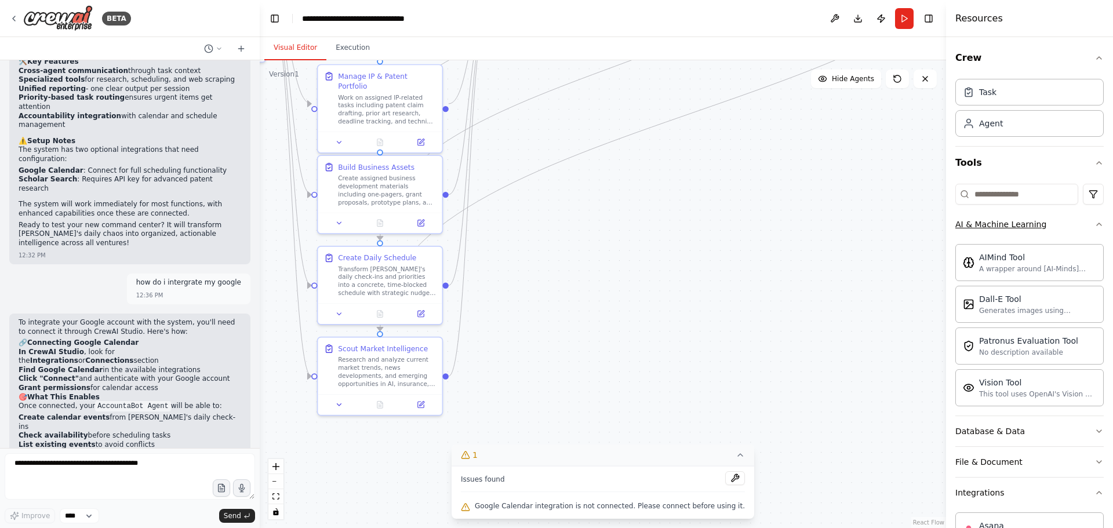
click at [999, 224] on div "AI & Machine Learning" at bounding box center [1000, 224] width 91 height 12
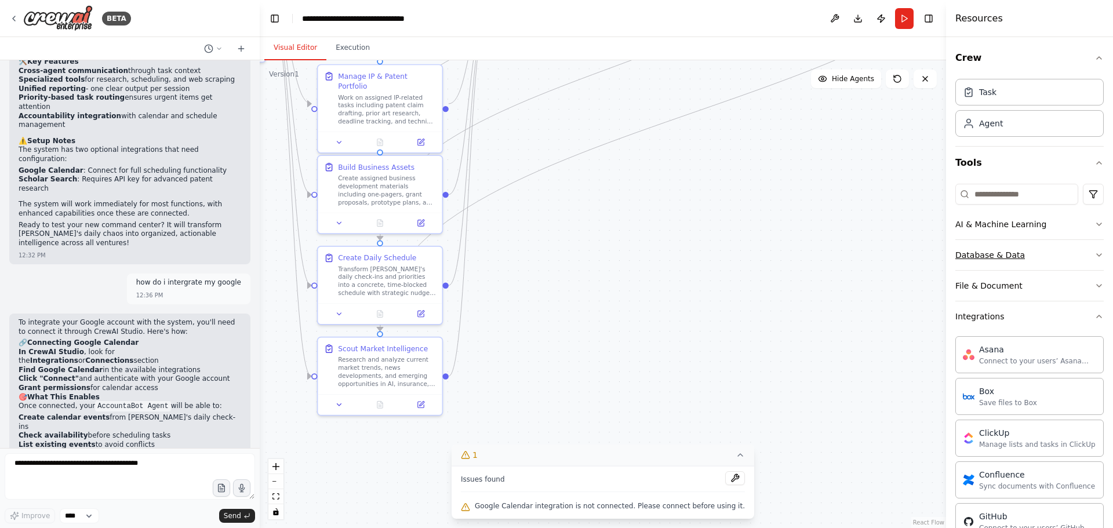
click at [995, 265] on button "Database & Data" at bounding box center [1029, 255] width 148 height 30
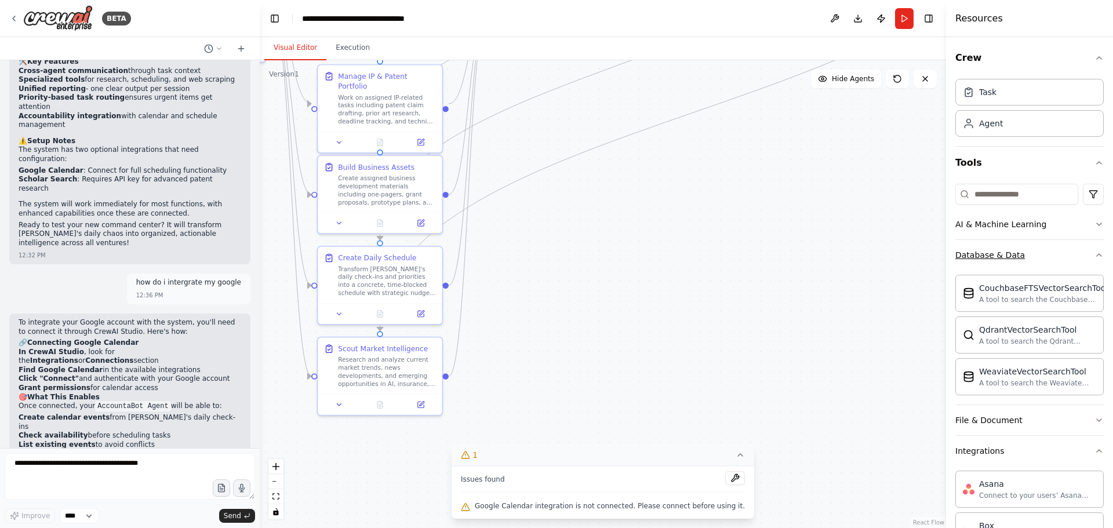
click at [998, 258] on div "Database & Data" at bounding box center [990, 255] width 70 height 12
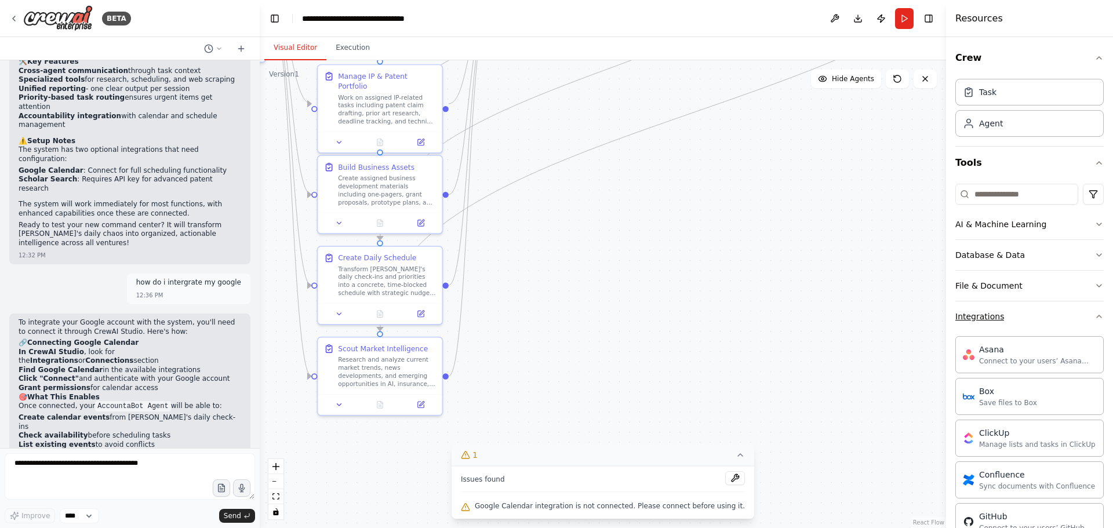
click at [993, 316] on div "Integrations" at bounding box center [979, 317] width 49 height 12
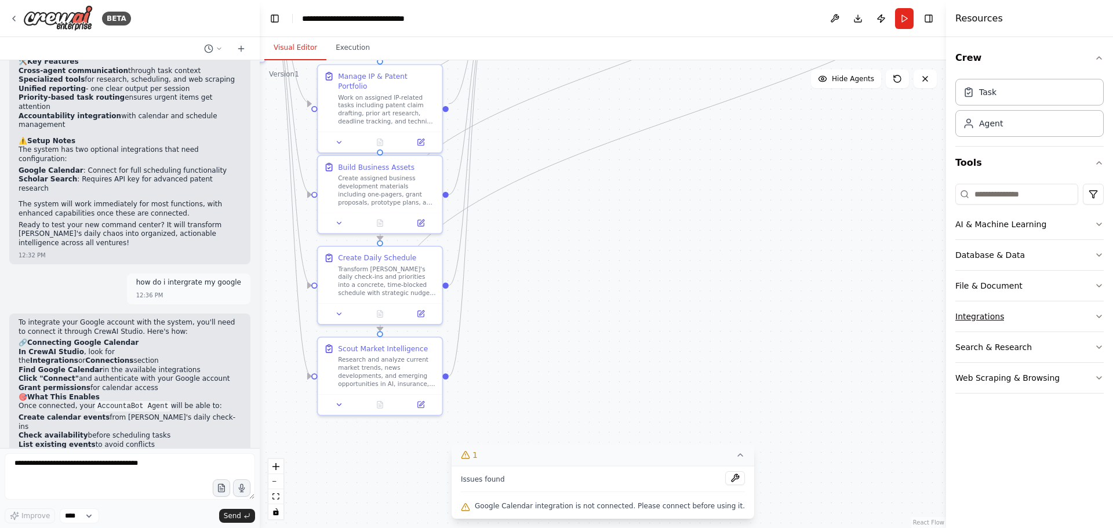
click at [993, 316] on div "Integrations" at bounding box center [979, 317] width 49 height 12
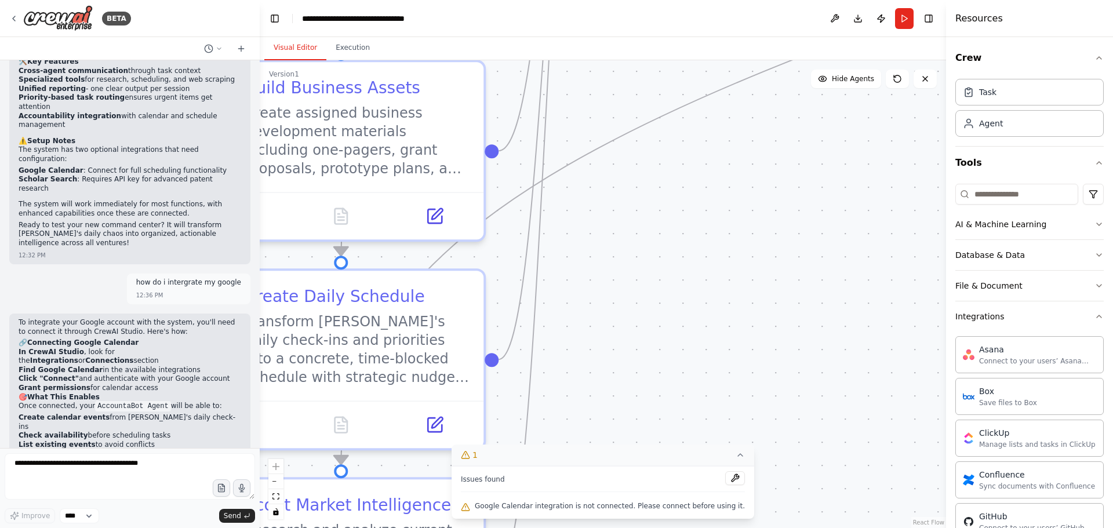
drag, startPoint x: 400, startPoint y: 309, endPoint x: 695, endPoint y: 427, distance: 317.2
click at [695, 427] on div ".deletable-edge-delete-btn { width: 20px; height: 20px; border: 0px solid #ffff…" at bounding box center [603, 294] width 686 height 468
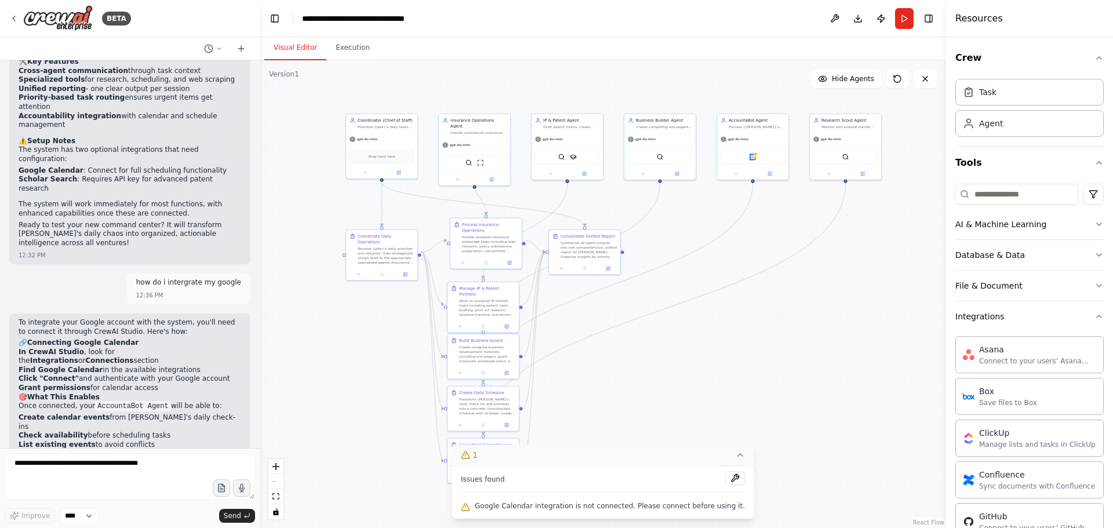
drag, startPoint x: 714, startPoint y: 242, endPoint x: 682, endPoint y: 334, distance: 97.1
click at [681, 338] on div ".deletable-edge-delete-btn { width: 20px; height: 20px; border: 0px solid #ffff…" at bounding box center [603, 294] width 686 height 468
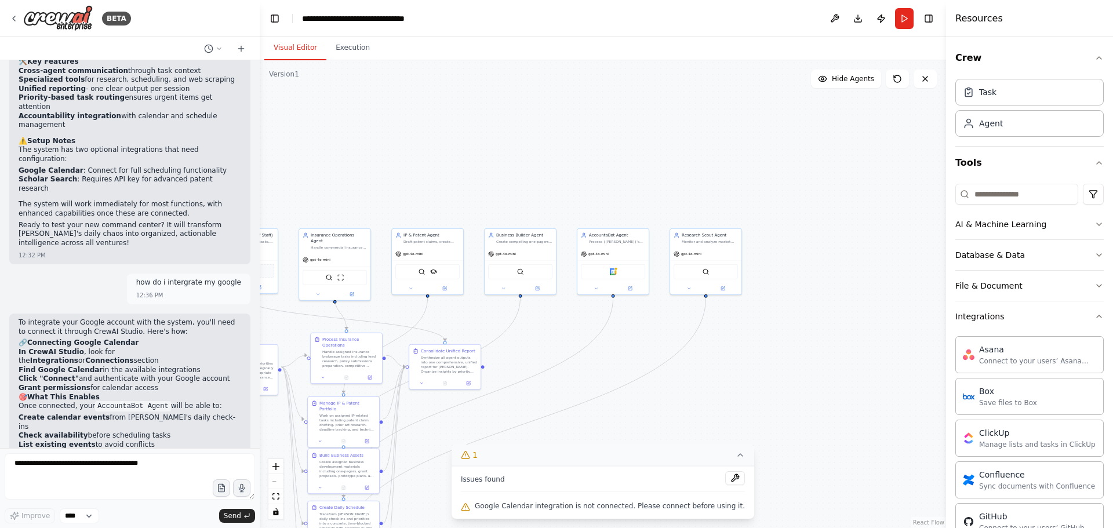
drag, startPoint x: 708, startPoint y: 289, endPoint x: 566, endPoint y: 402, distance: 181.9
click at [564, 404] on div ".deletable-edge-delete-btn { width: 20px; height: 20px; border: 0px solid #ffff…" at bounding box center [603, 294] width 686 height 468
click at [604, 273] on img at bounding box center [607, 273] width 7 height 7
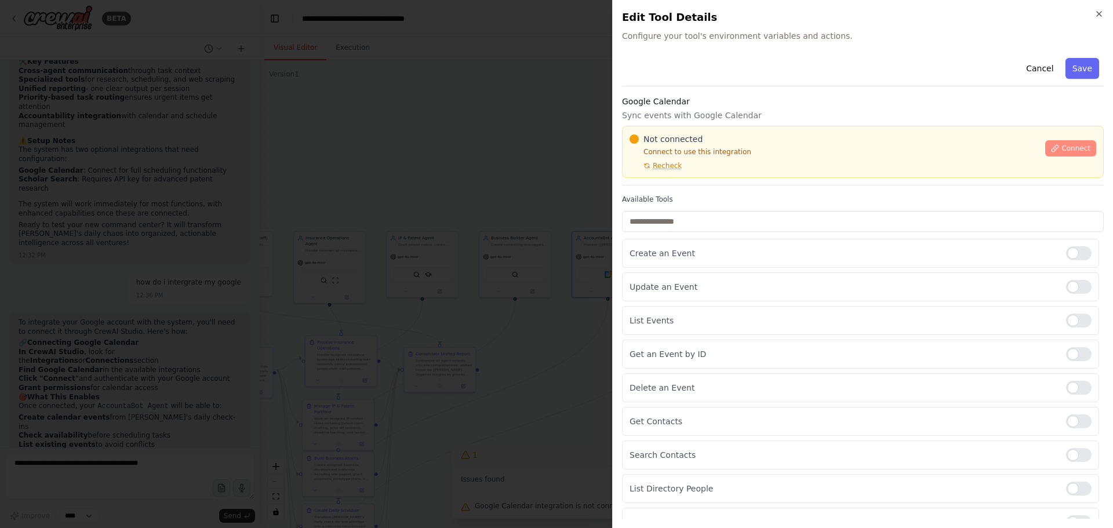
click at [1077, 146] on span "Connect" at bounding box center [1075, 148] width 29 height 9
click at [683, 172] on div "Not connected Connect to use this integration Recheck Connect" at bounding box center [863, 152] width 482 height 52
click at [480, 217] on div at bounding box center [556, 264] width 1113 height 528
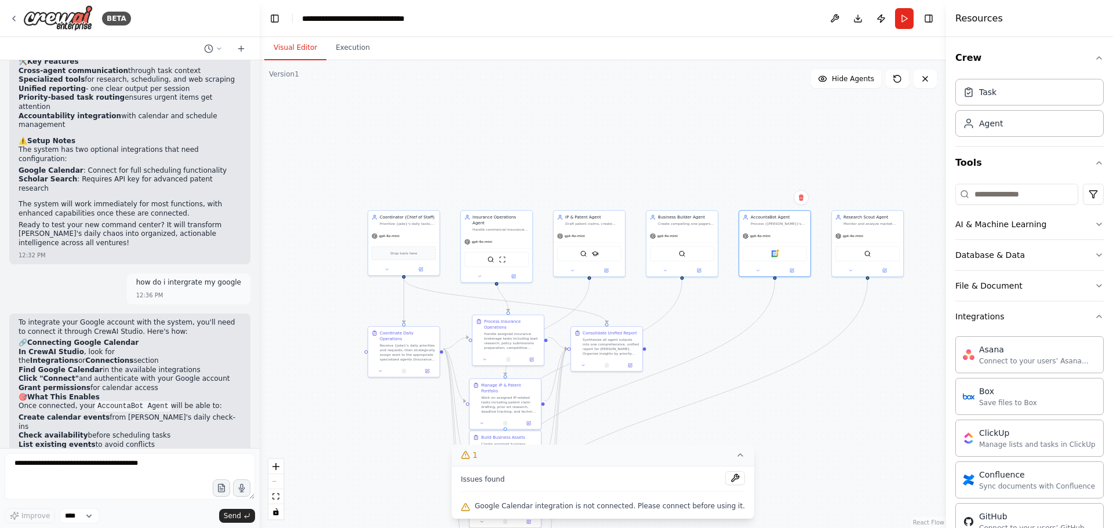
drag, startPoint x: 590, startPoint y: 352, endPoint x: 748, endPoint y: 334, distance: 159.3
click at [748, 334] on div ".deletable-edge-delete-btn { width: 20px; height: 20px; border: 0px solid #ffff…" at bounding box center [603, 294] width 686 height 468
click at [483, 239] on div "gpt-4o-mini" at bounding box center [496, 240] width 71 height 13
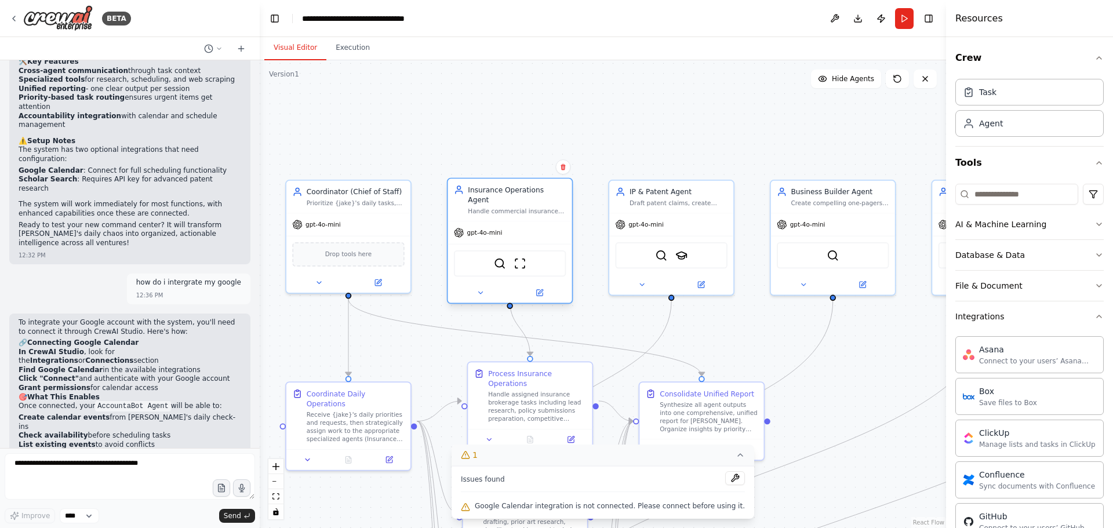
click at [506, 256] on div "SerperDevTool ScrapeWebsiteTool" at bounding box center [510, 263] width 112 height 26
click at [70, 475] on textarea at bounding box center [130, 476] width 250 height 46
type textarea "**********"
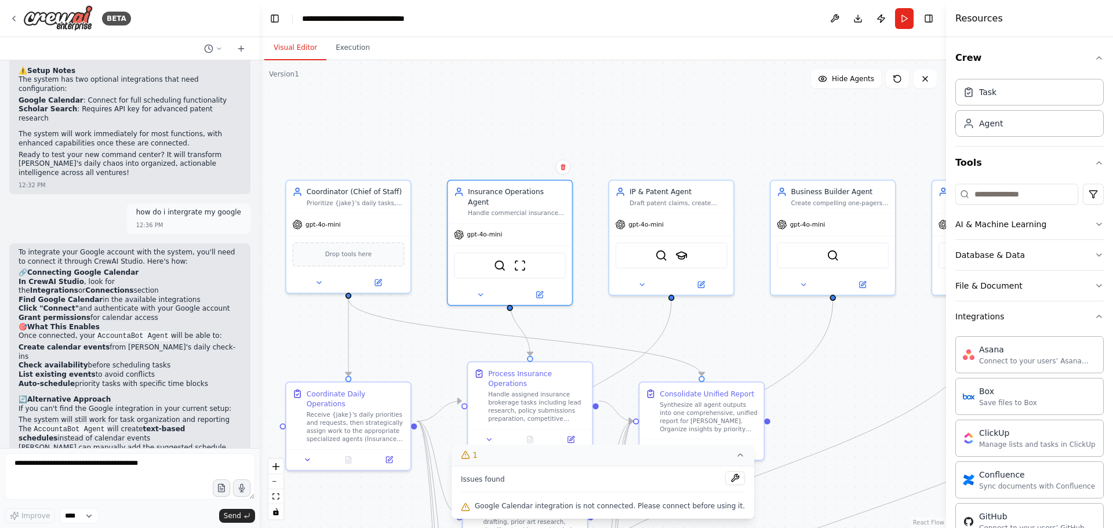
scroll to position [1649, 0]
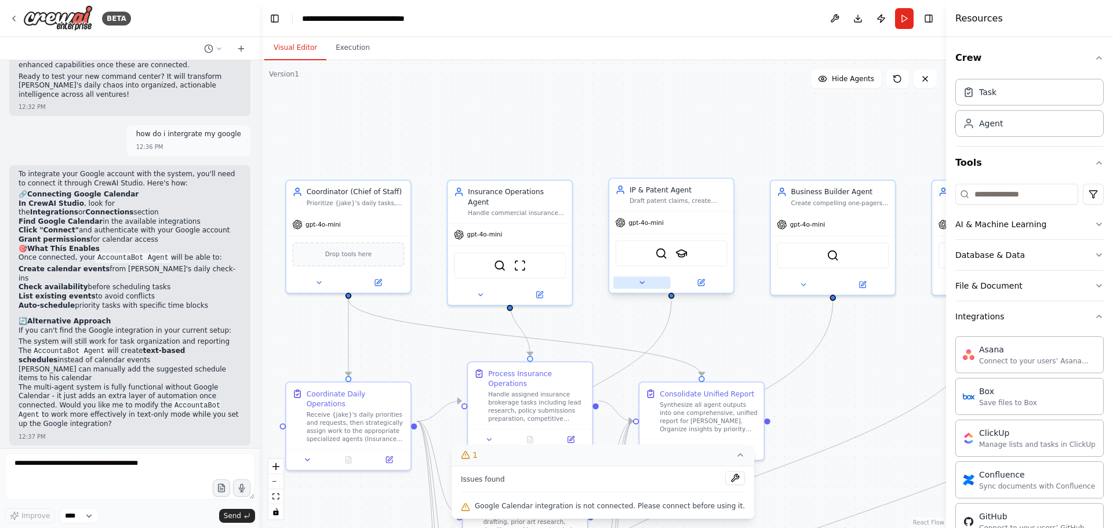
click at [643, 283] on icon at bounding box center [642, 283] width 4 height 2
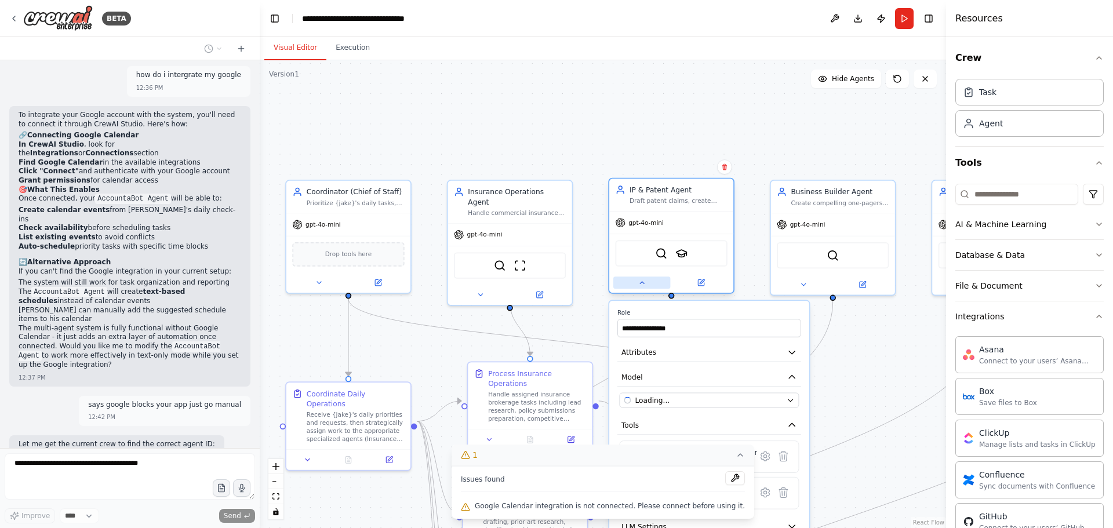
scroll to position [1727, 0]
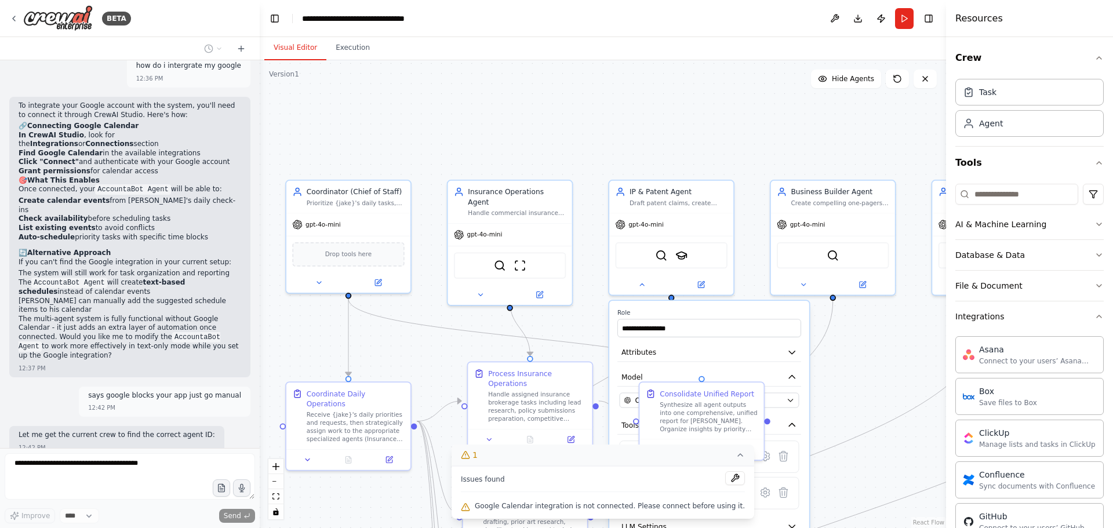
click at [579, 324] on div ".deletable-edge-delete-btn { width: 20px; height: 20px; border: 0px solid #ffff…" at bounding box center [603, 294] width 686 height 468
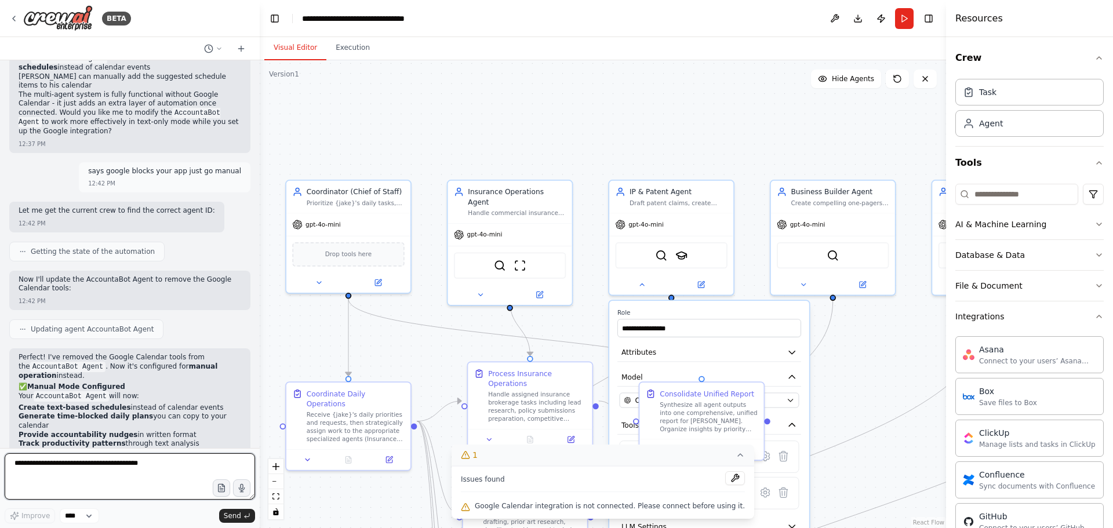
scroll to position [1963, 0]
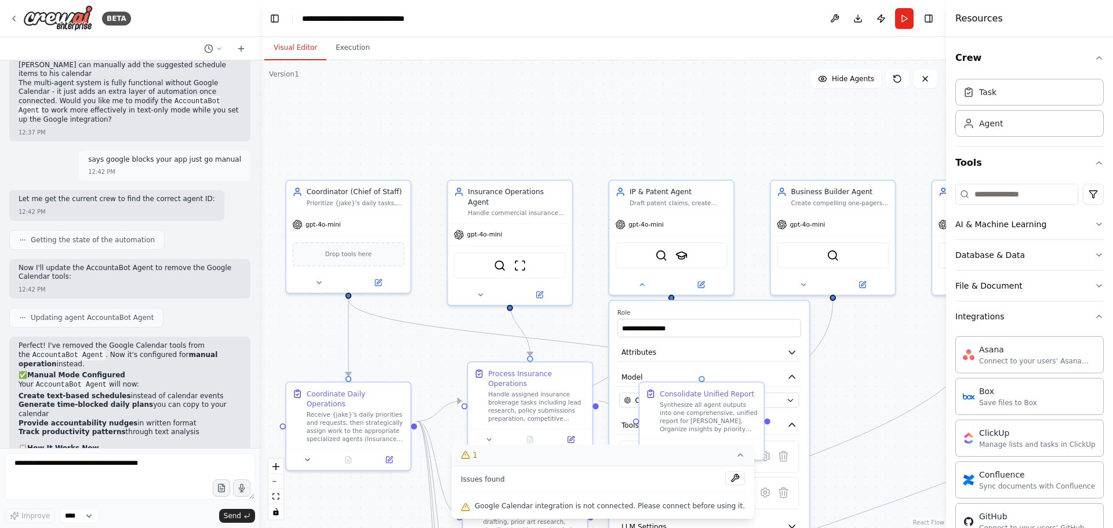
click at [840, 455] on div ".deletable-edge-delete-btn { width: 20px; height: 20px; border: 0px solid #ffff…" at bounding box center [603, 294] width 686 height 468
drag, startPoint x: 831, startPoint y: 329, endPoint x: 684, endPoint y: 330, distance: 147.2
click at [674, 335] on div ".deletable-edge-delete-btn { width: 20px; height: 20px; border: 0px solid #ffff…" at bounding box center [533, 332] width 597 height 407
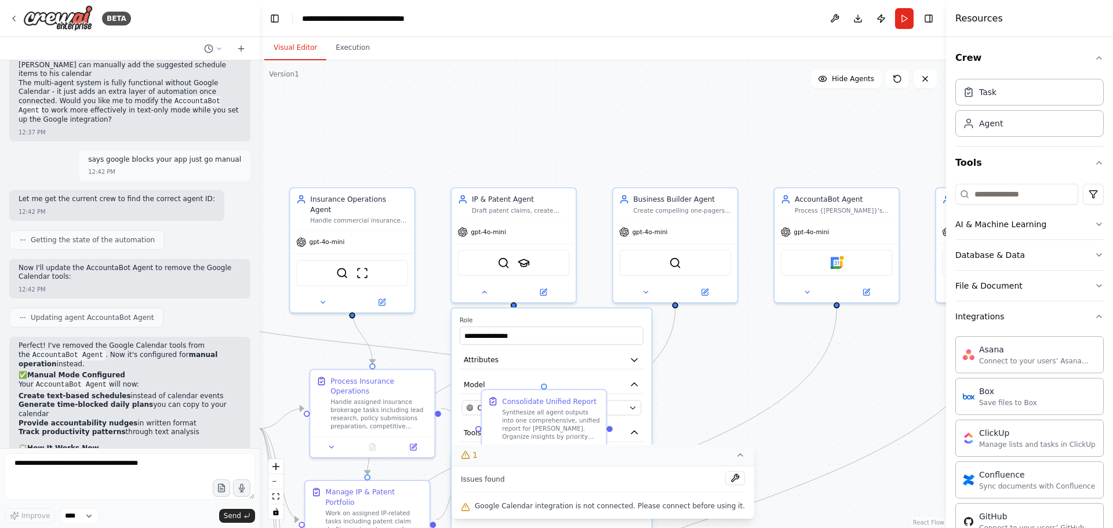
drag, startPoint x: 845, startPoint y: 313, endPoint x: 676, endPoint y: 324, distance: 170.1
click at [687, 320] on div ".deletable-edge-delete-btn { width: 20px; height: 20px; border: 0px solid #ffff…" at bounding box center [603, 294] width 686 height 468
click at [94, 469] on textarea at bounding box center [130, 476] width 250 height 46
type textarea "*"
